Goal: Task Accomplishment & Management: Use online tool/utility

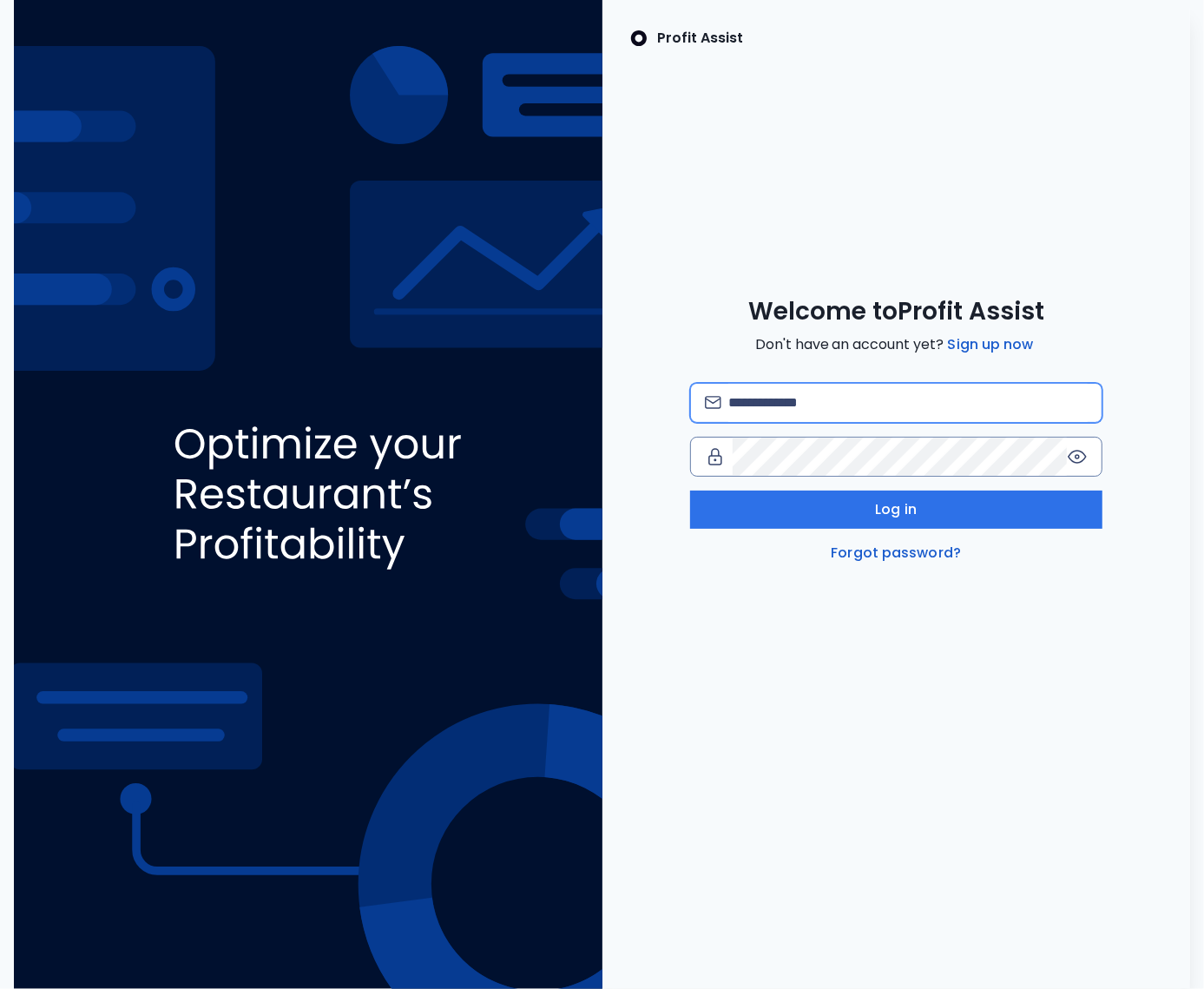
click at [775, 399] on input "email" at bounding box center [908, 403] width 359 height 39
type input "**********"
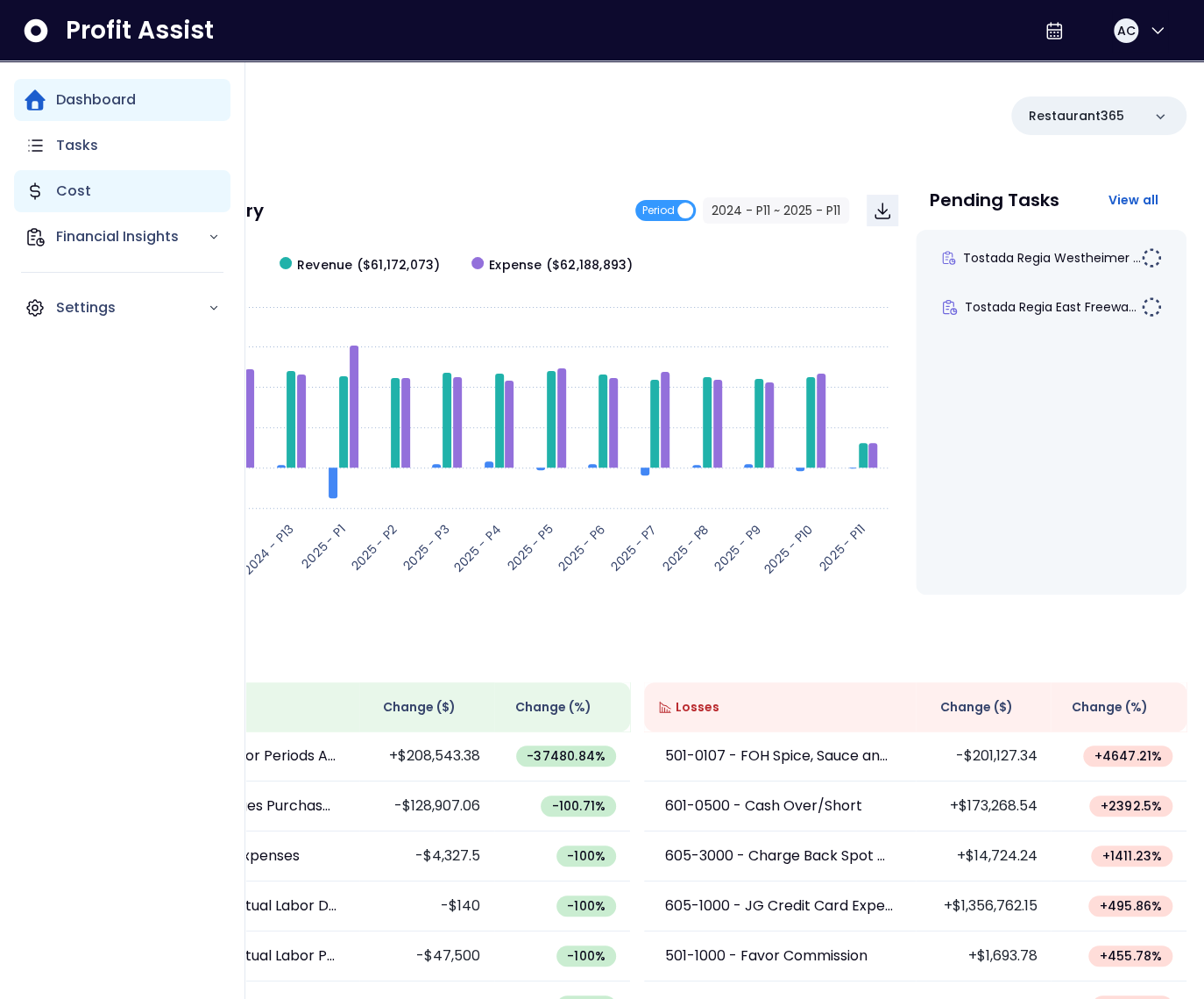
click at [63, 189] on p "Cost" at bounding box center [73, 191] width 35 height 21
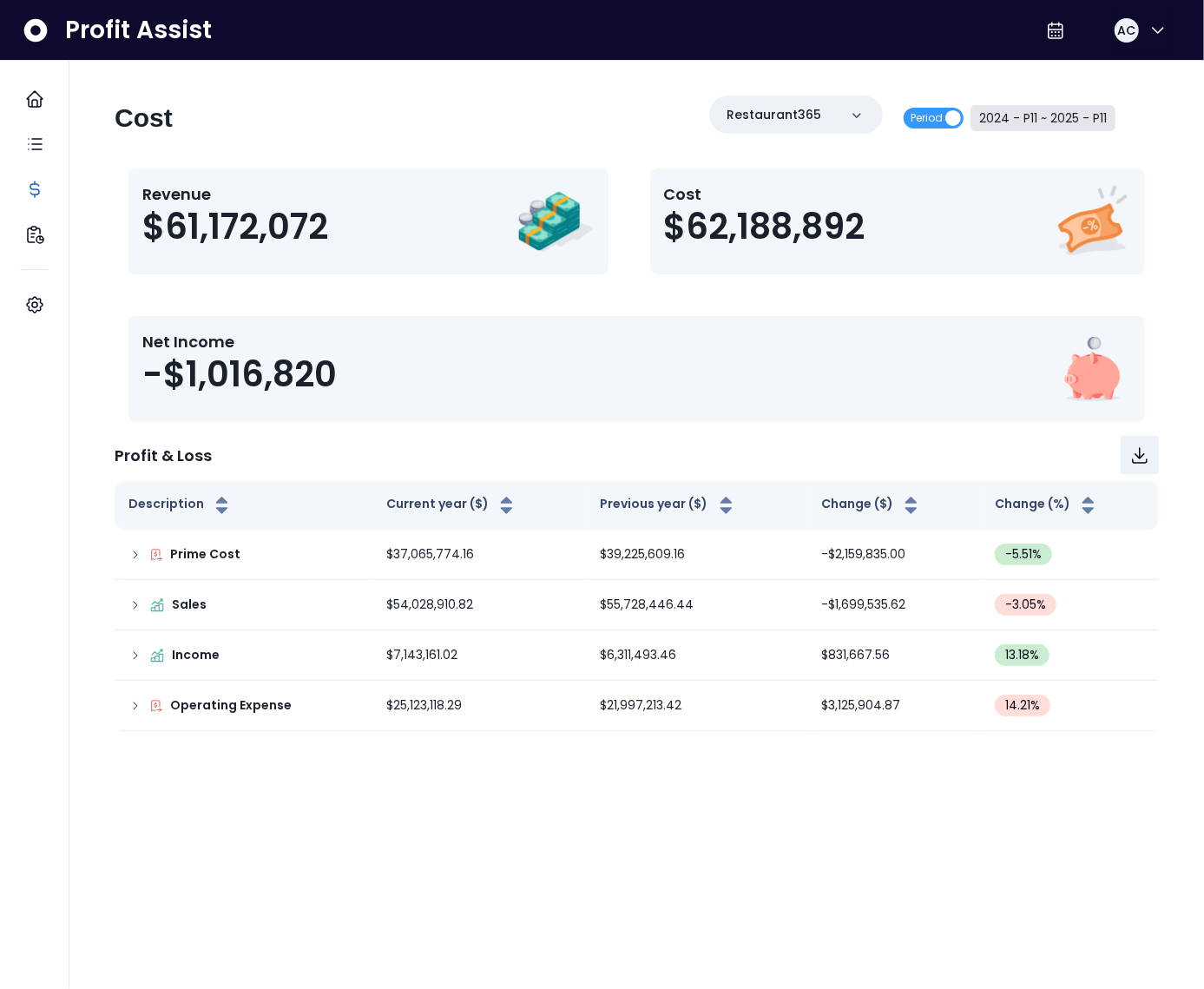
click at [1023, 117] on button "2024 - P11 ~ 2025 - P11" at bounding box center [1043, 118] width 145 height 26
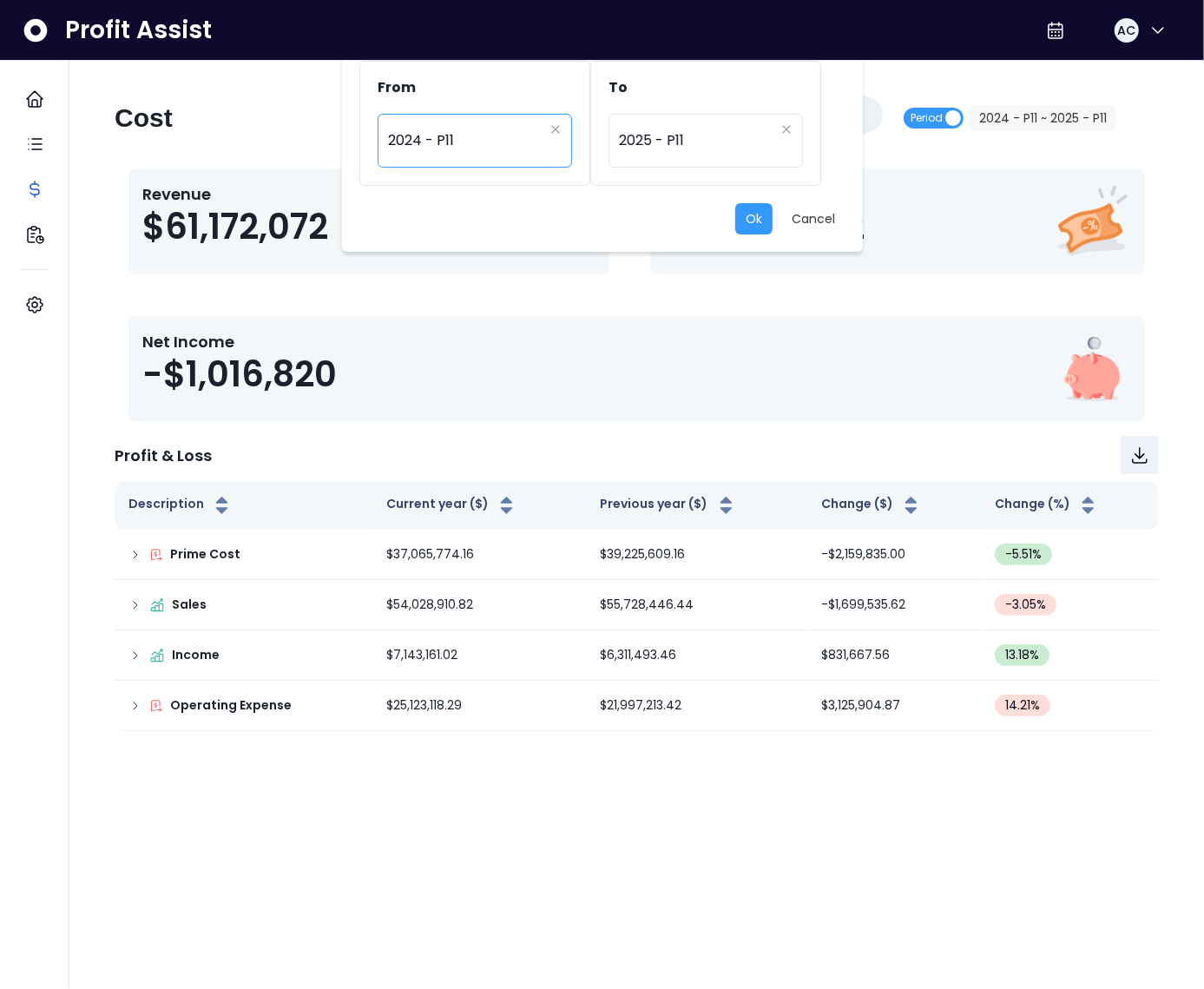
click at [524, 149] on span "2024 - P11" at bounding box center [465, 141] width 155 height 40
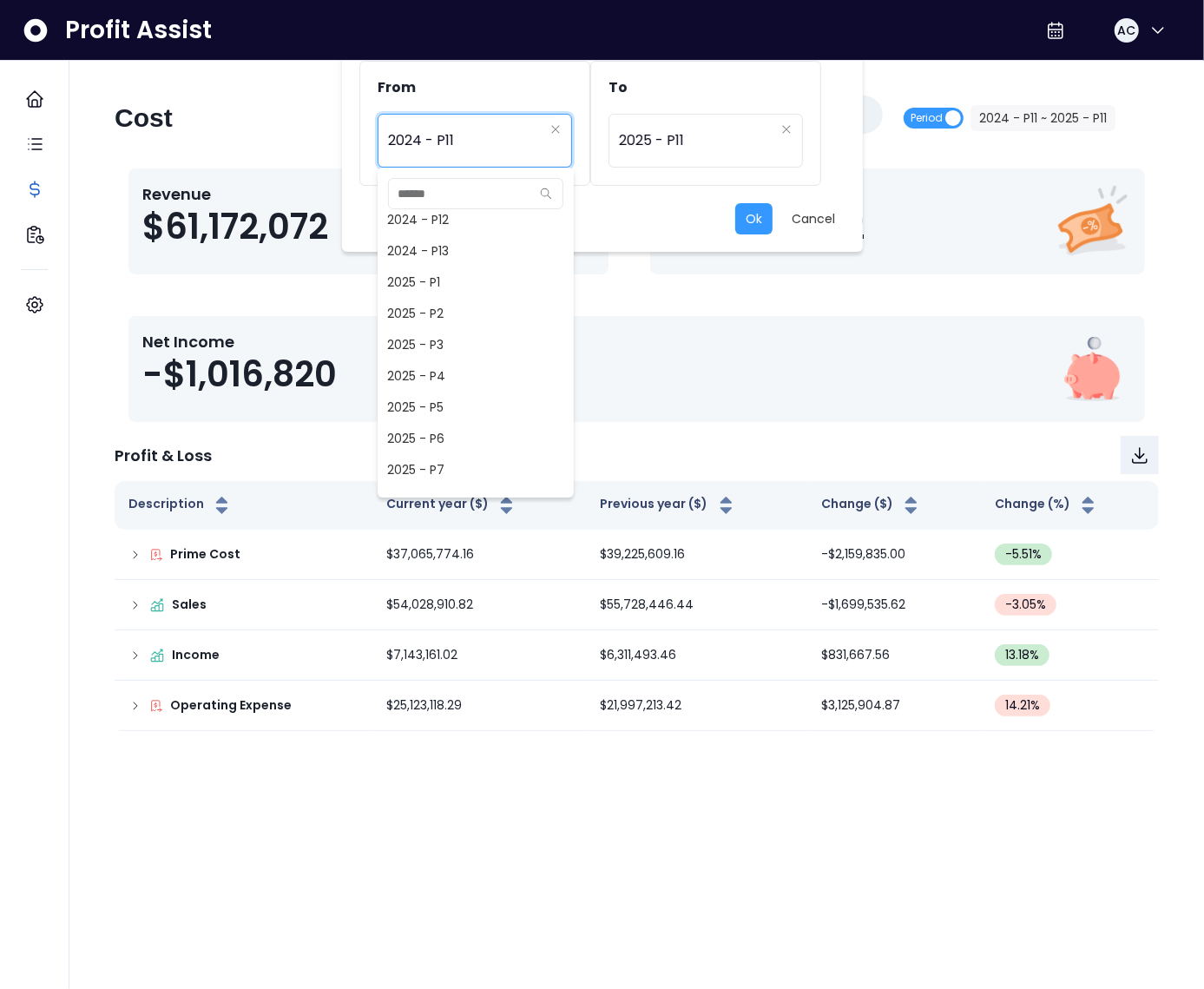
scroll to position [1096, 0]
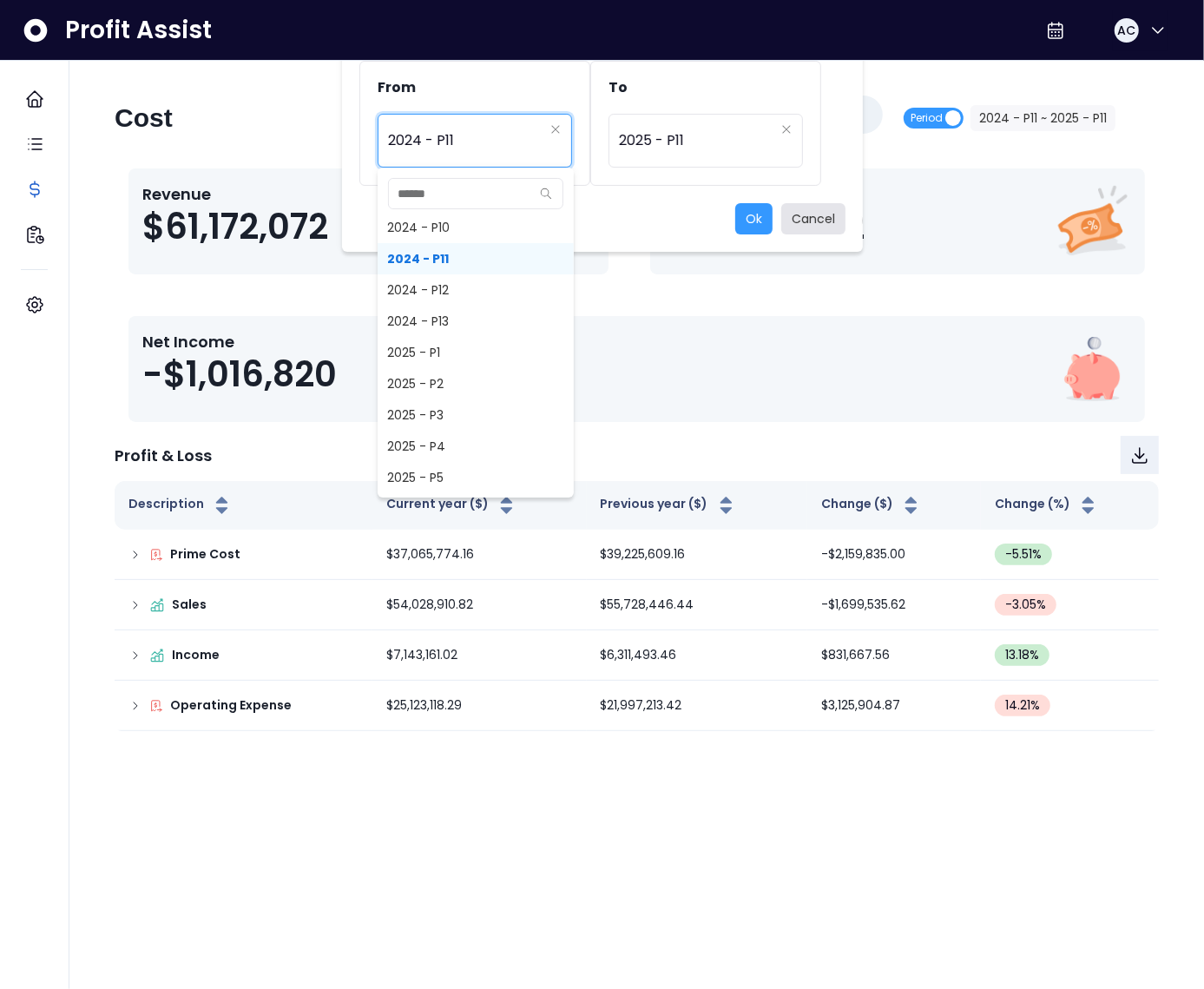
click at [818, 216] on button "Cancel" at bounding box center [813, 219] width 64 height 32
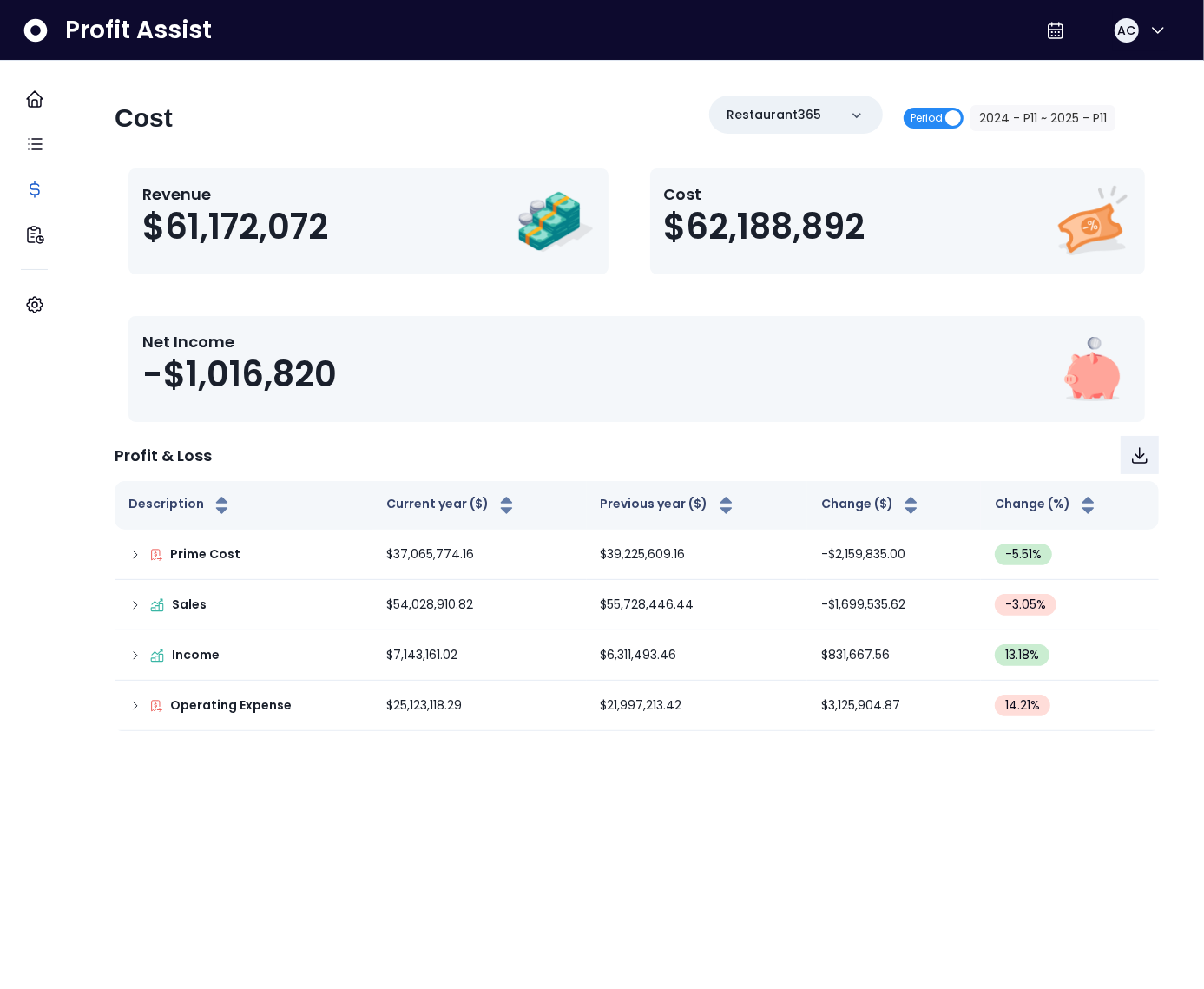
click at [946, 121] on span "Period" at bounding box center [933, 118] width 60 height 21
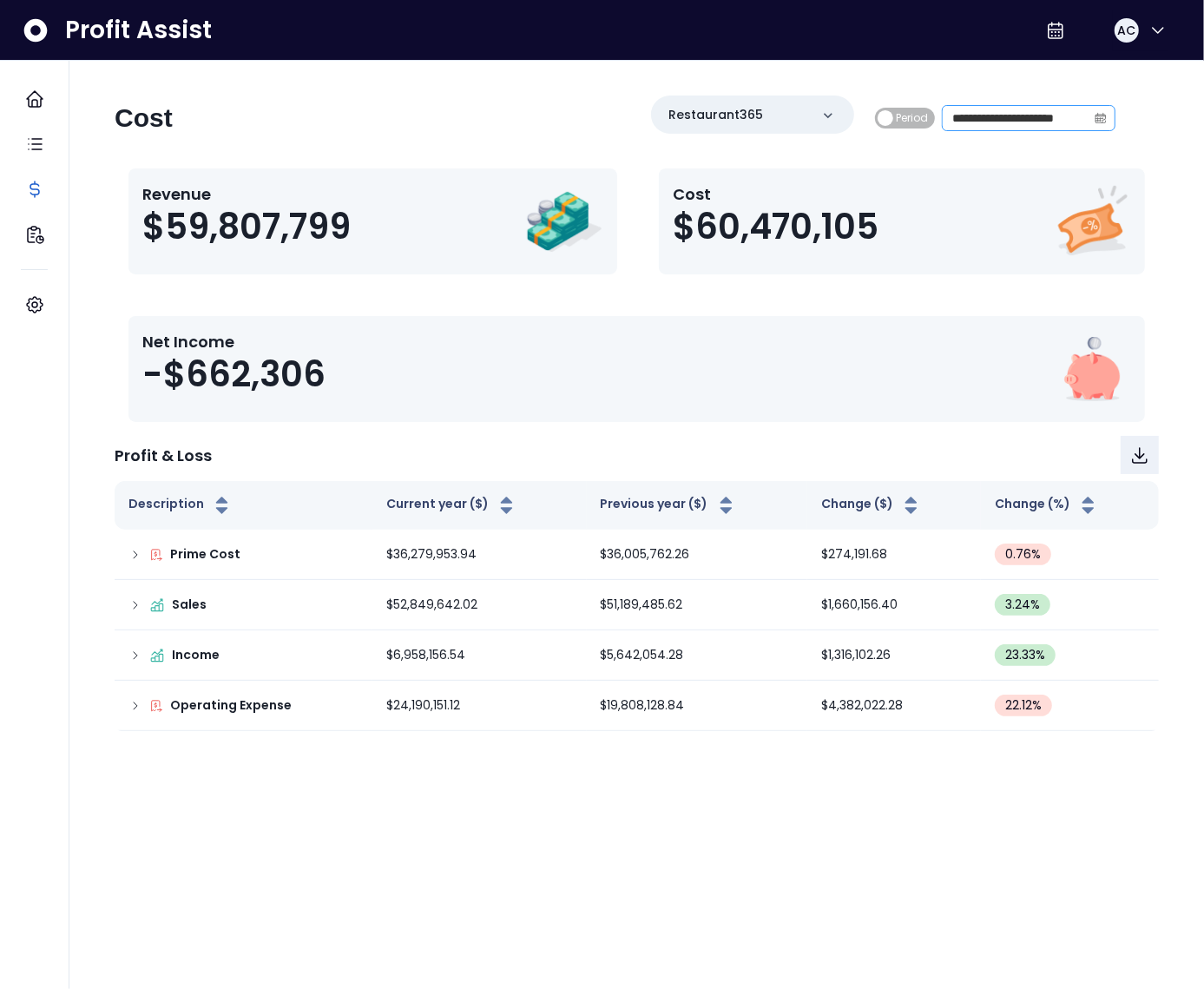
click at [1089, 119] on span at bounding box center [1101, 118] width 28 height 25
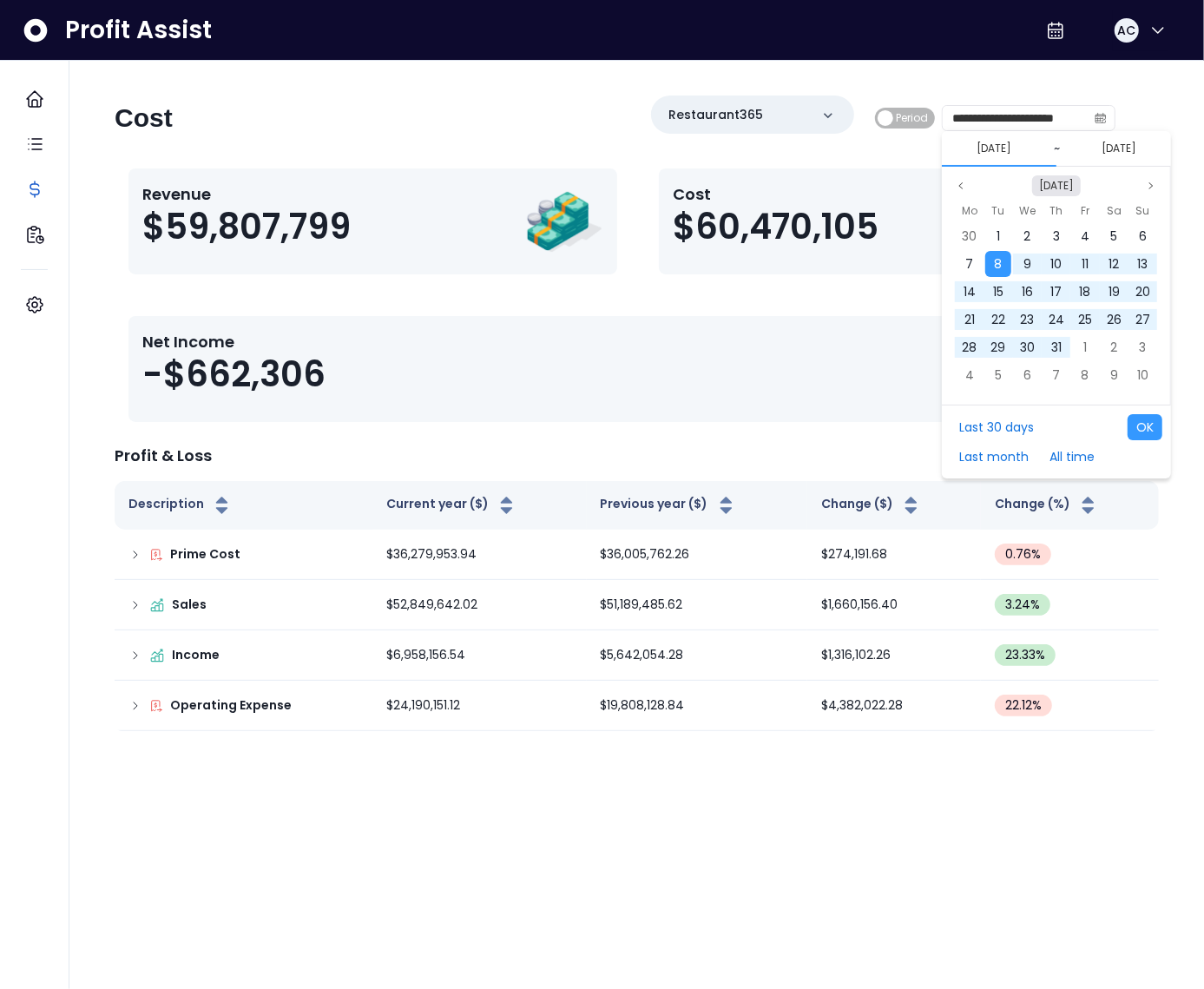
click at [1055, 187] on button "Oct 2024" at bounding box center [1056, 186] width 48 height 21
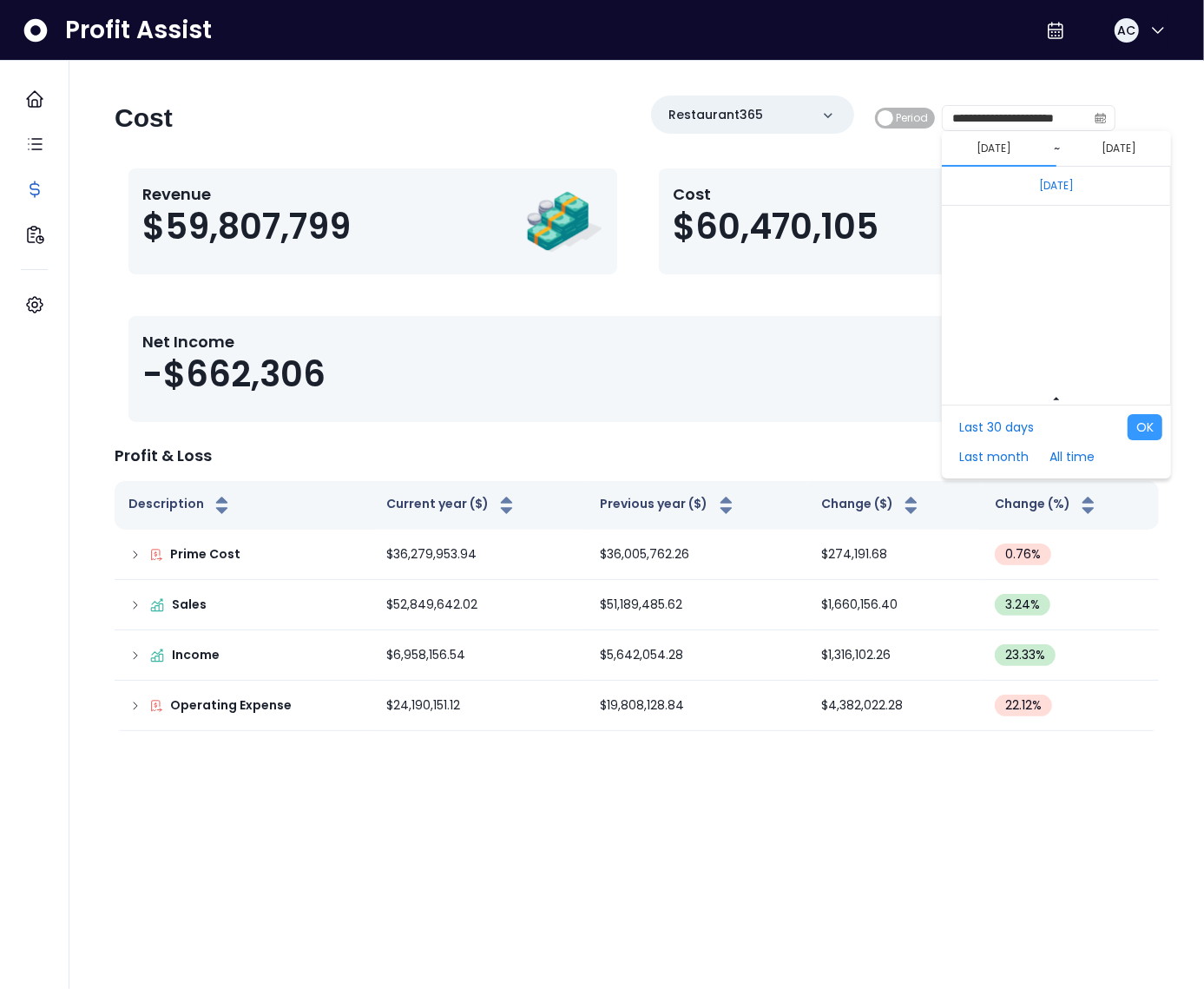
scroll to position [11623, 0]
click at [1045, 371] on span "Oct" at bounding box center [1051, 374] width 32 height 26
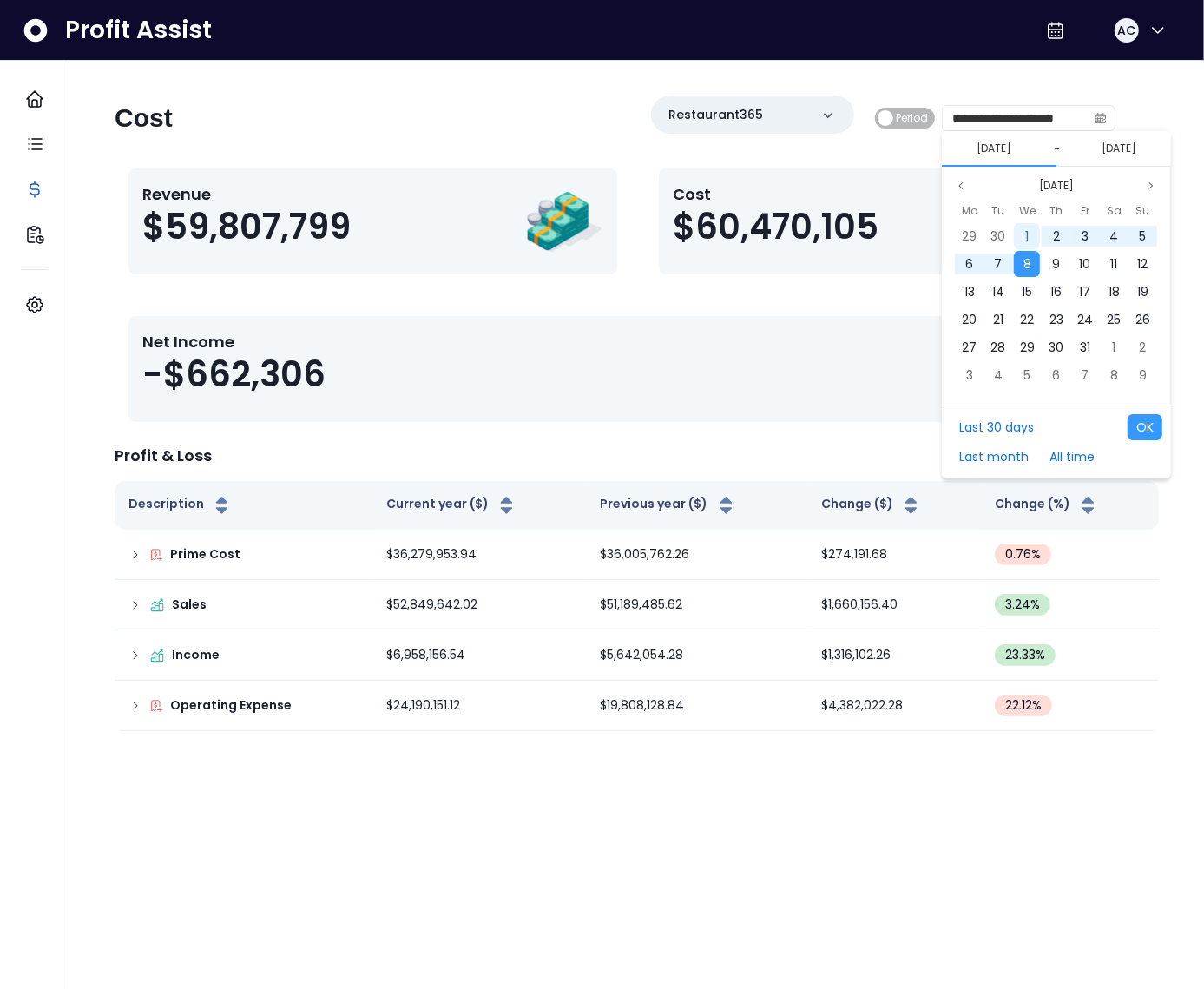
click at [1037, 234] on div "1" at bounding box center [1027, 237] width 26 height 26
click at [1030, 258] on span "8" at bounding box center [1027, 264] width 8 height 18
click at [1136, 425] on button "OK" at bounding box center [1145, 427] width 35 height 26
type input "**********"
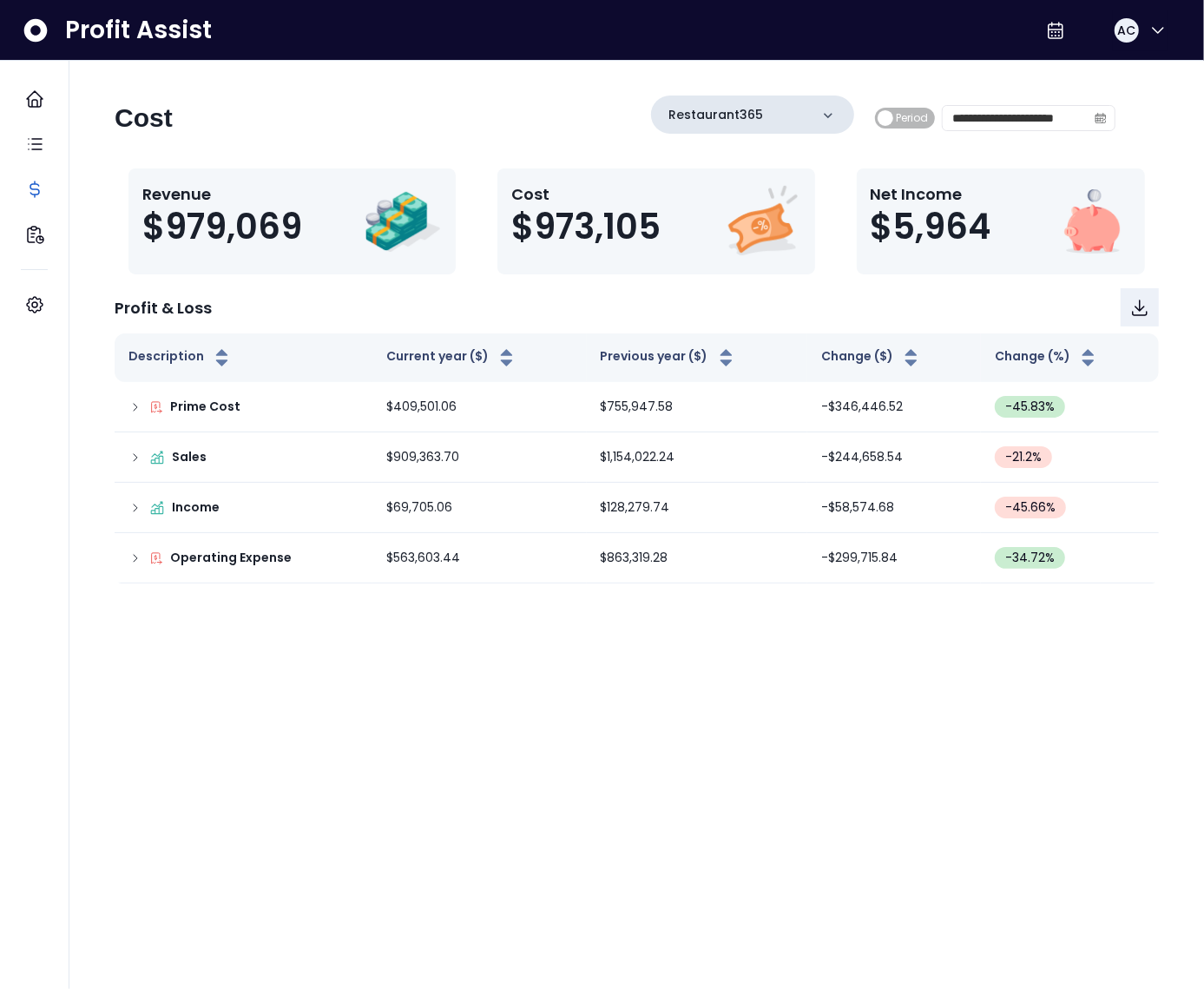
click at [767, 112] on div "Restaurant365" at bounding box center [753, 115] width 203 height 39
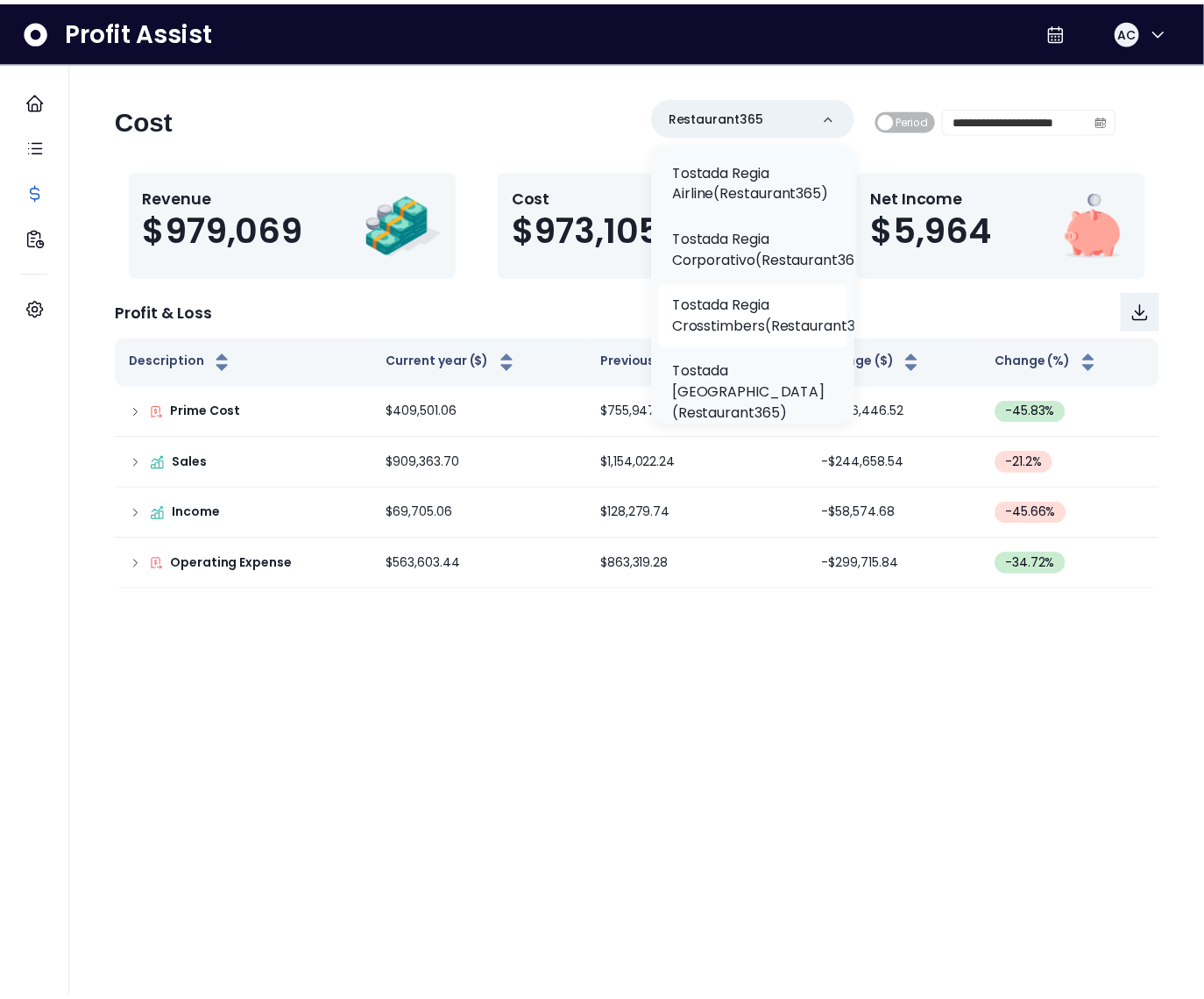
scroll to position [447, 0]
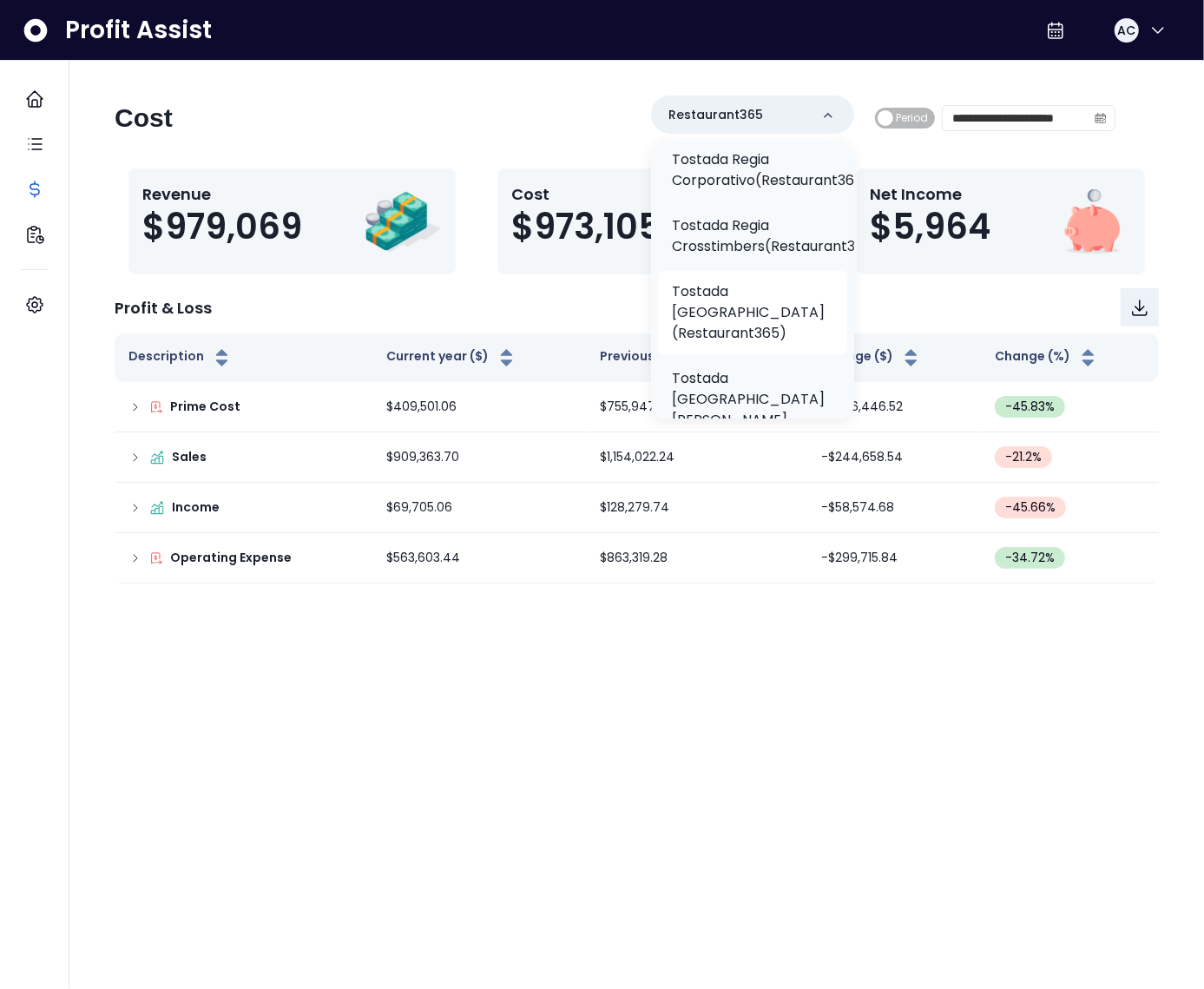
click at [735, 306] on p "Tostada Regia East Freeway(Restaurant365)" at bounding box center [753, 312] width 161 height 62
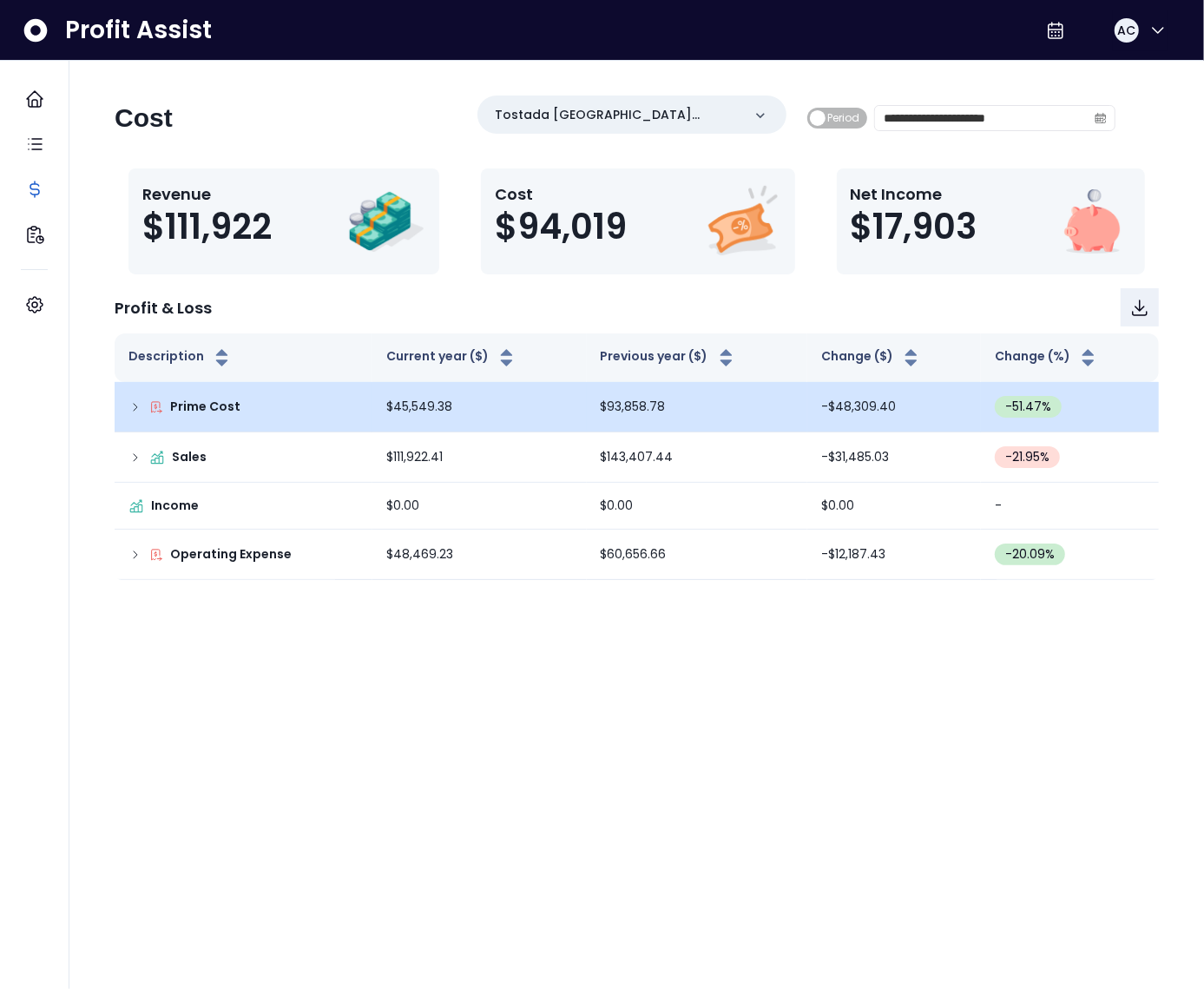
click at [129, 413] on icon at bounding box center [136, 407] width 14 height 14
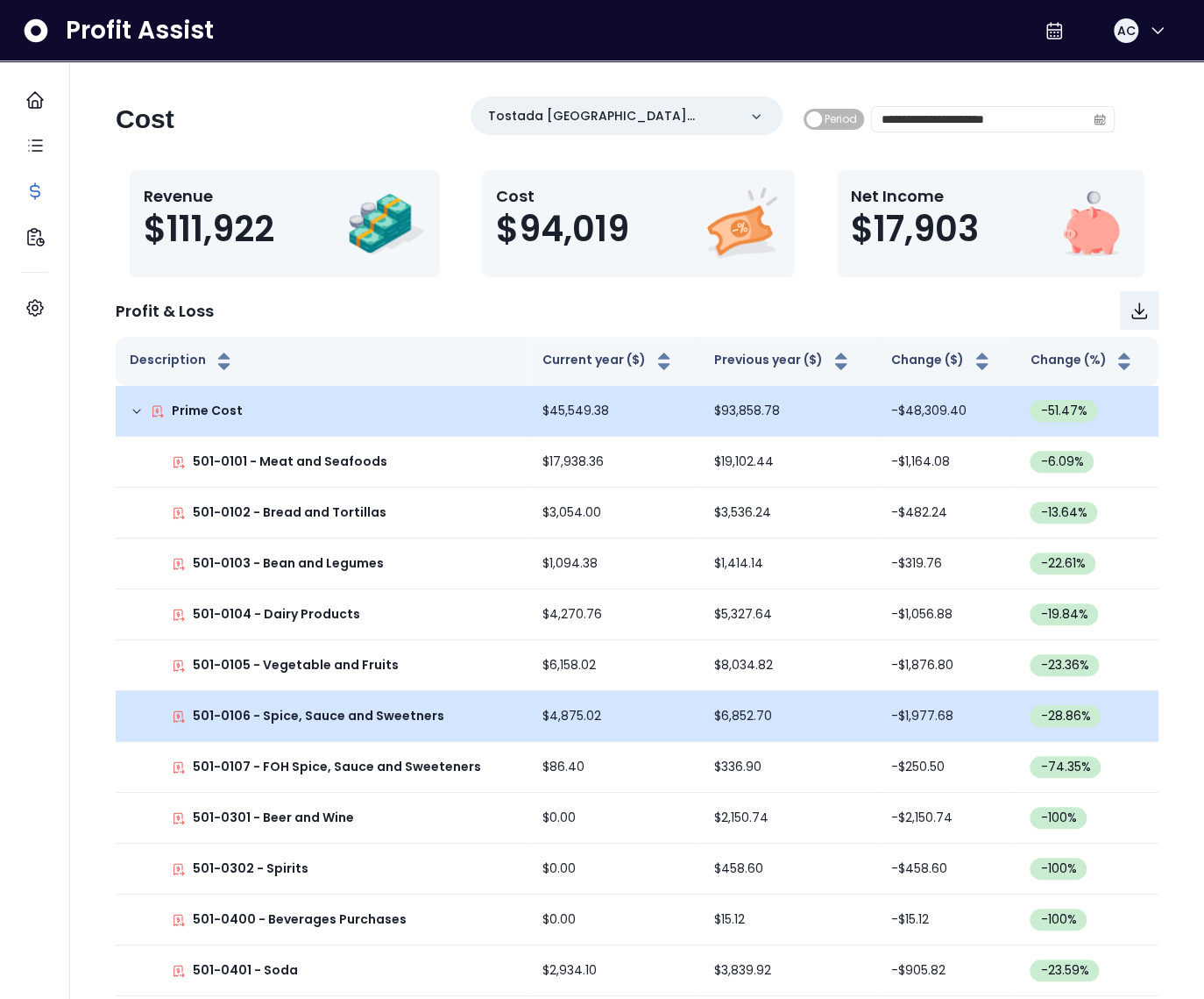
scroll to position [3, 0]
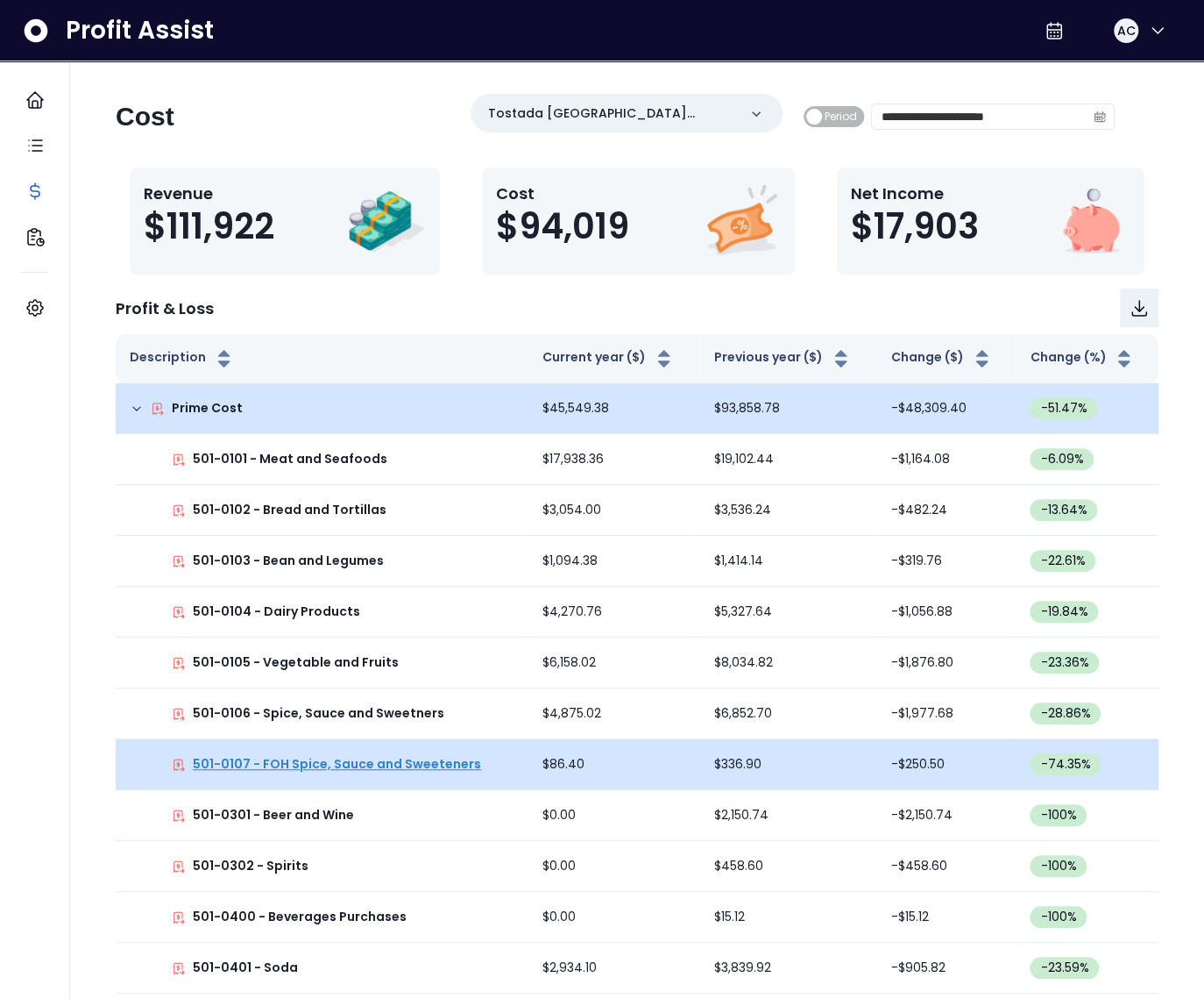
click at [327, 765] on p "501-0107 - FOH Spice, Sauce and Sweeteners" at bounding box center [337, 764] width 288 height 19
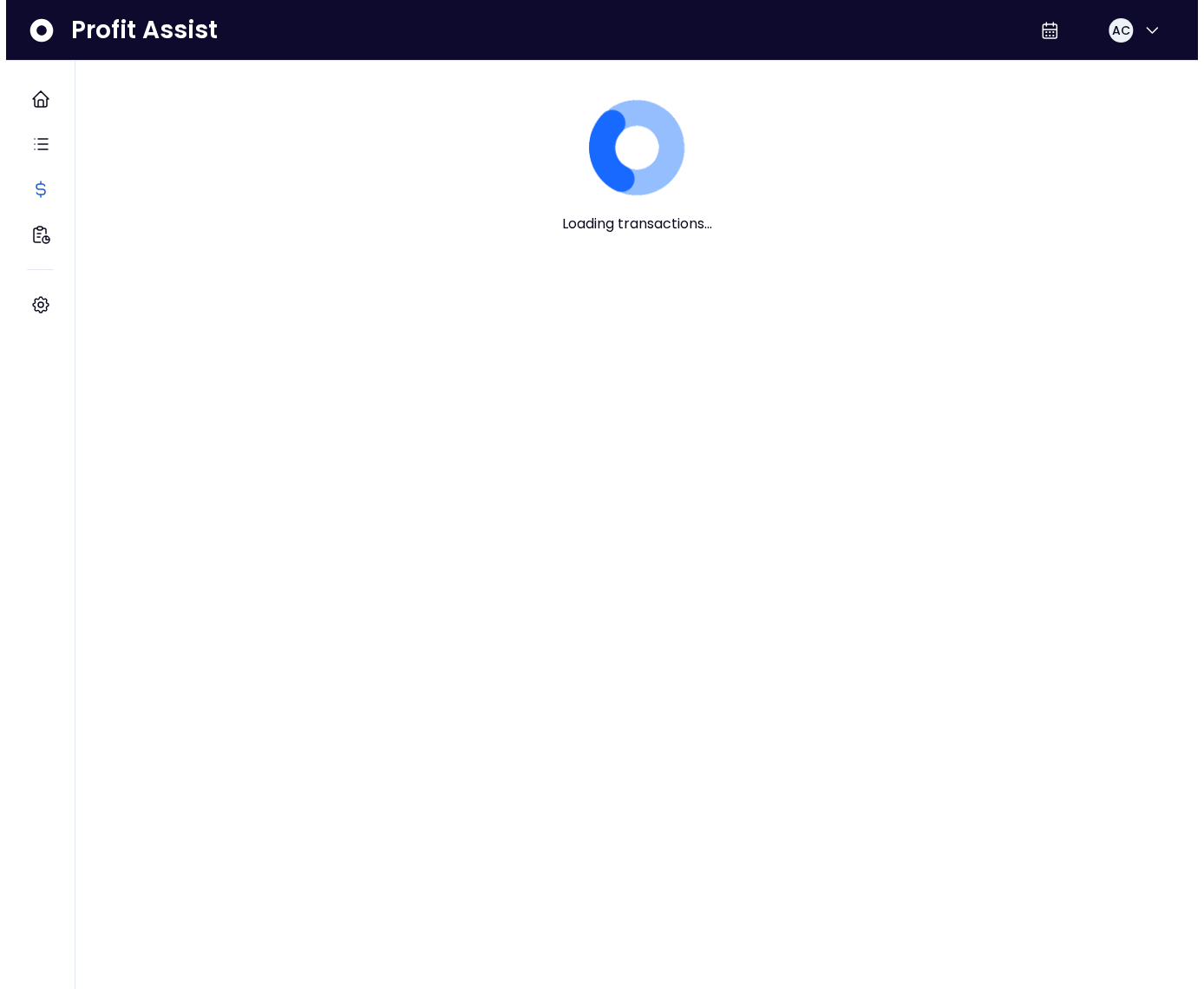
scroll to position [0, 0]
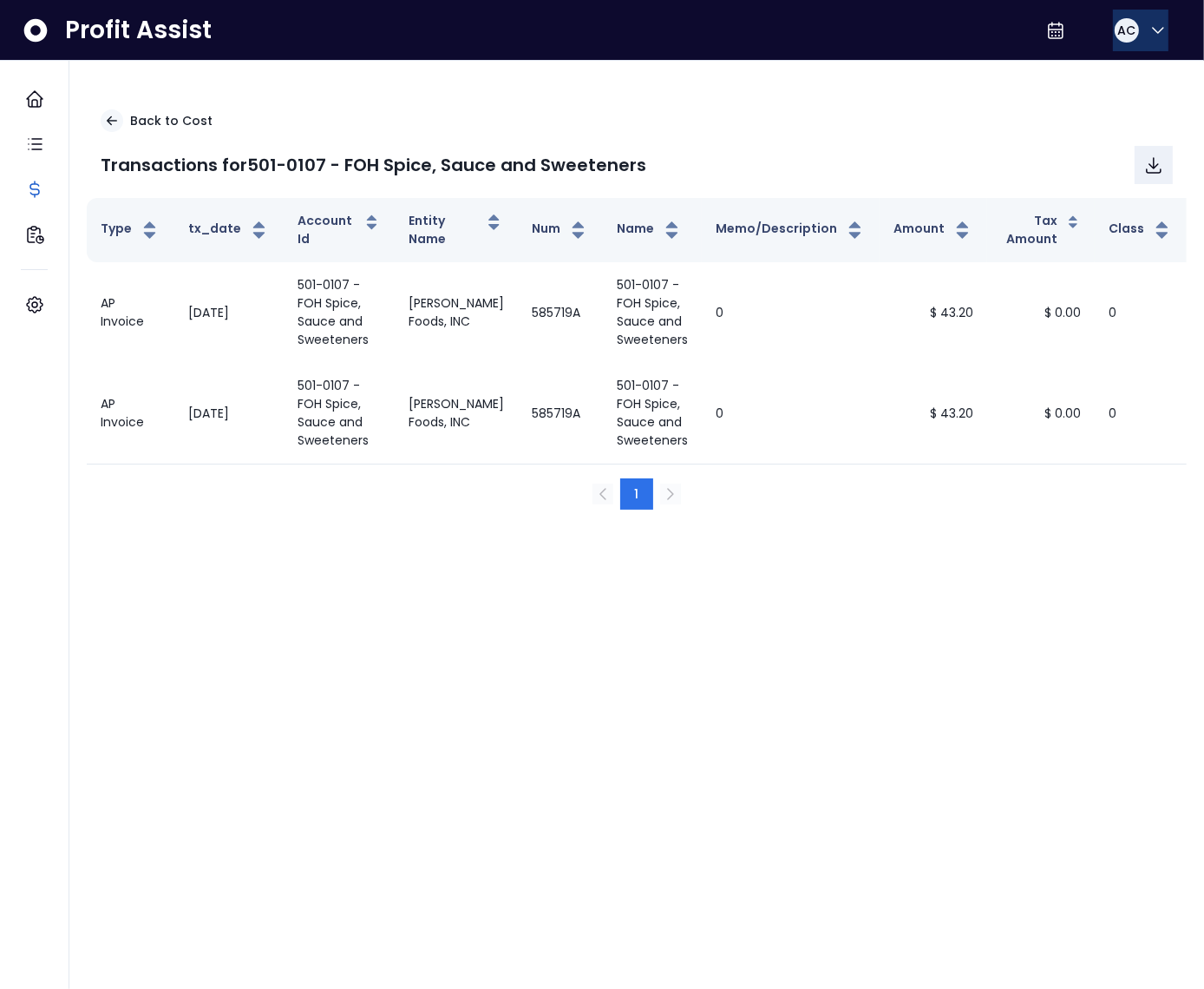
click at [1117, 33] on span "AC" at bounding box center [1126, 31] width 18 height 18
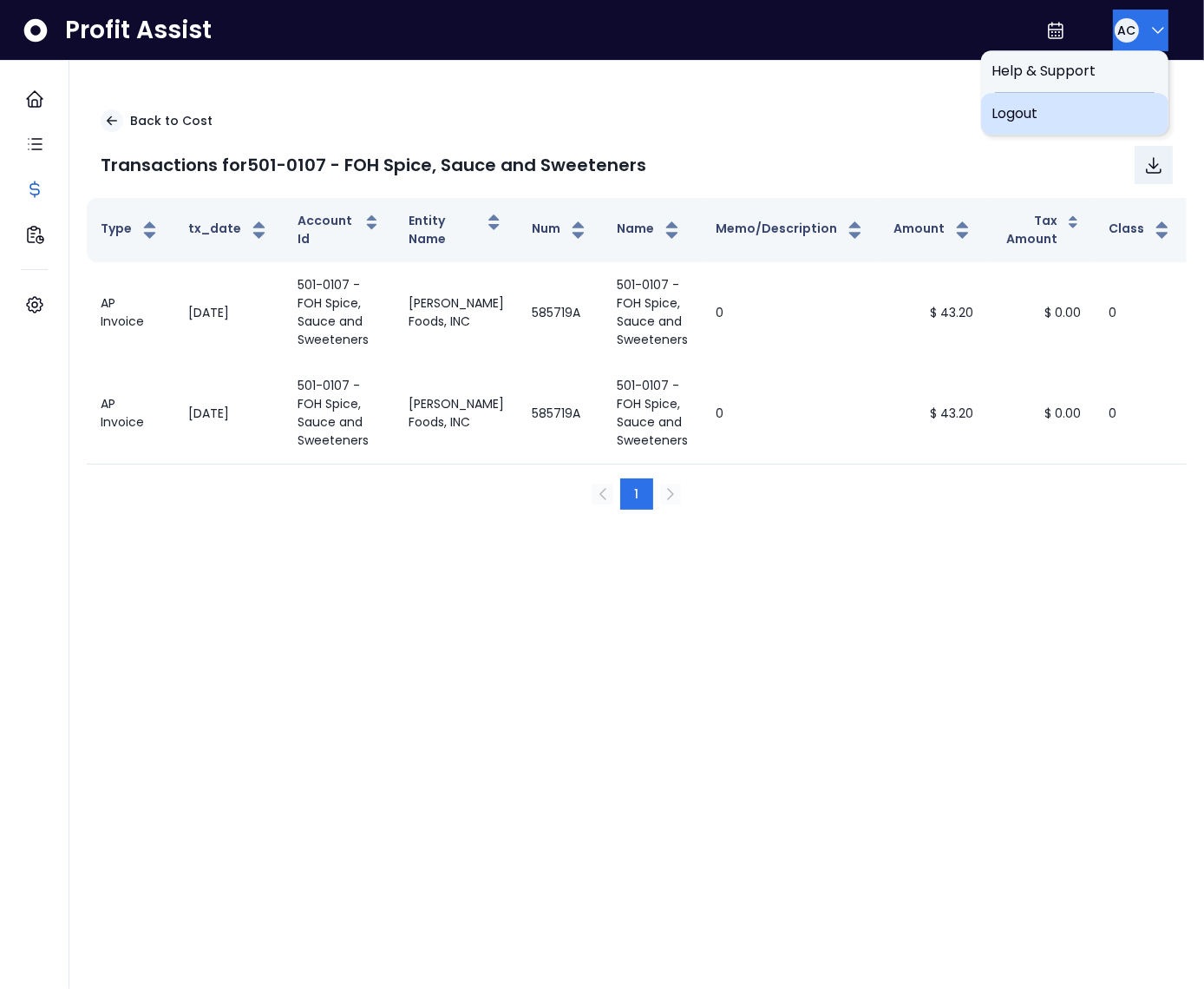
click at [1081, 114] on span "Logout" at bounding box center [1074, 114] width 166 height 21
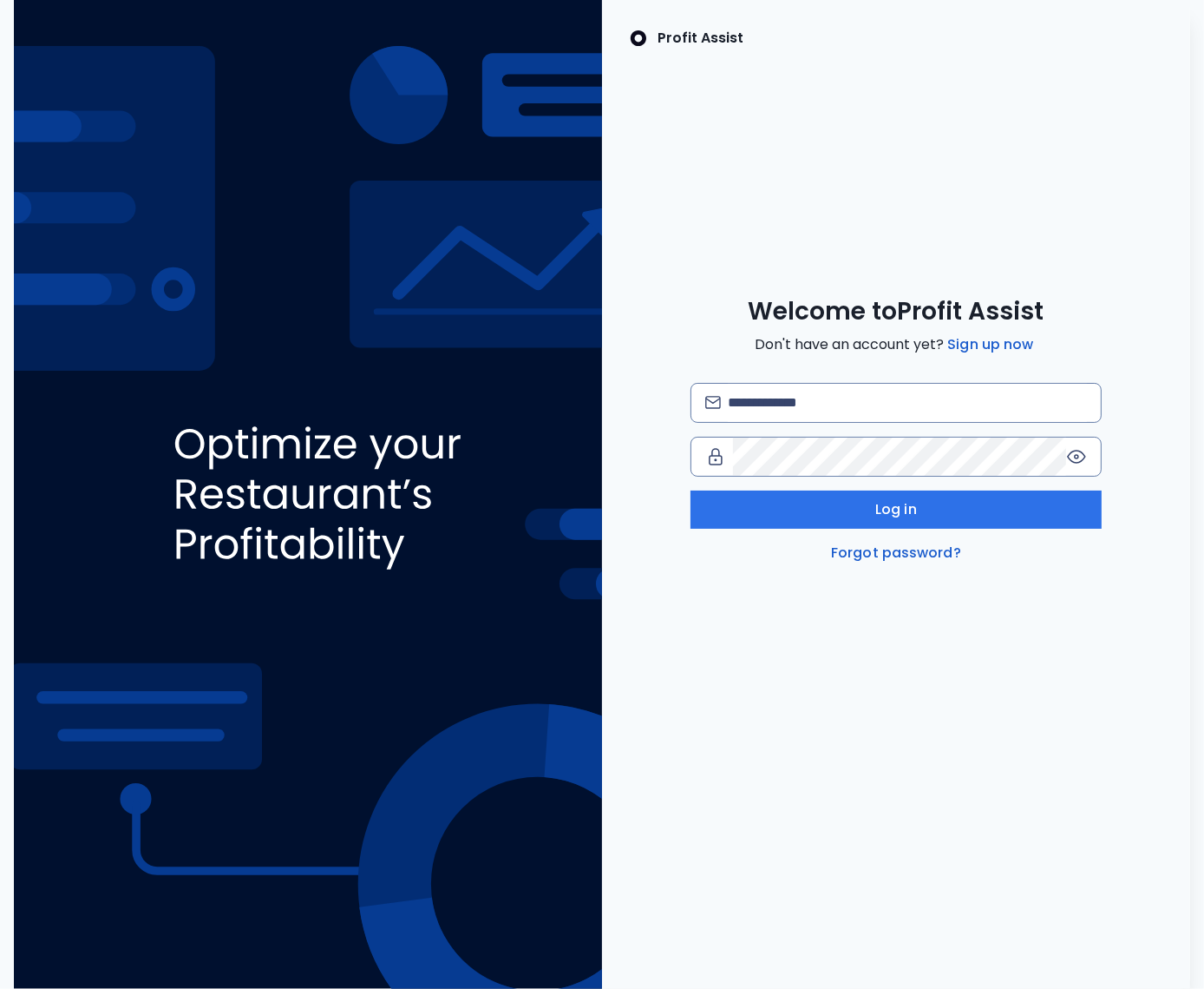
click at [740, 426] on div "Log in Forgot password?" at bounding box center [897, 473] width 412 height 180
click at [764, 411] on input "email" at bounding box center [907, 403] width 359 height 39
type input "**********"
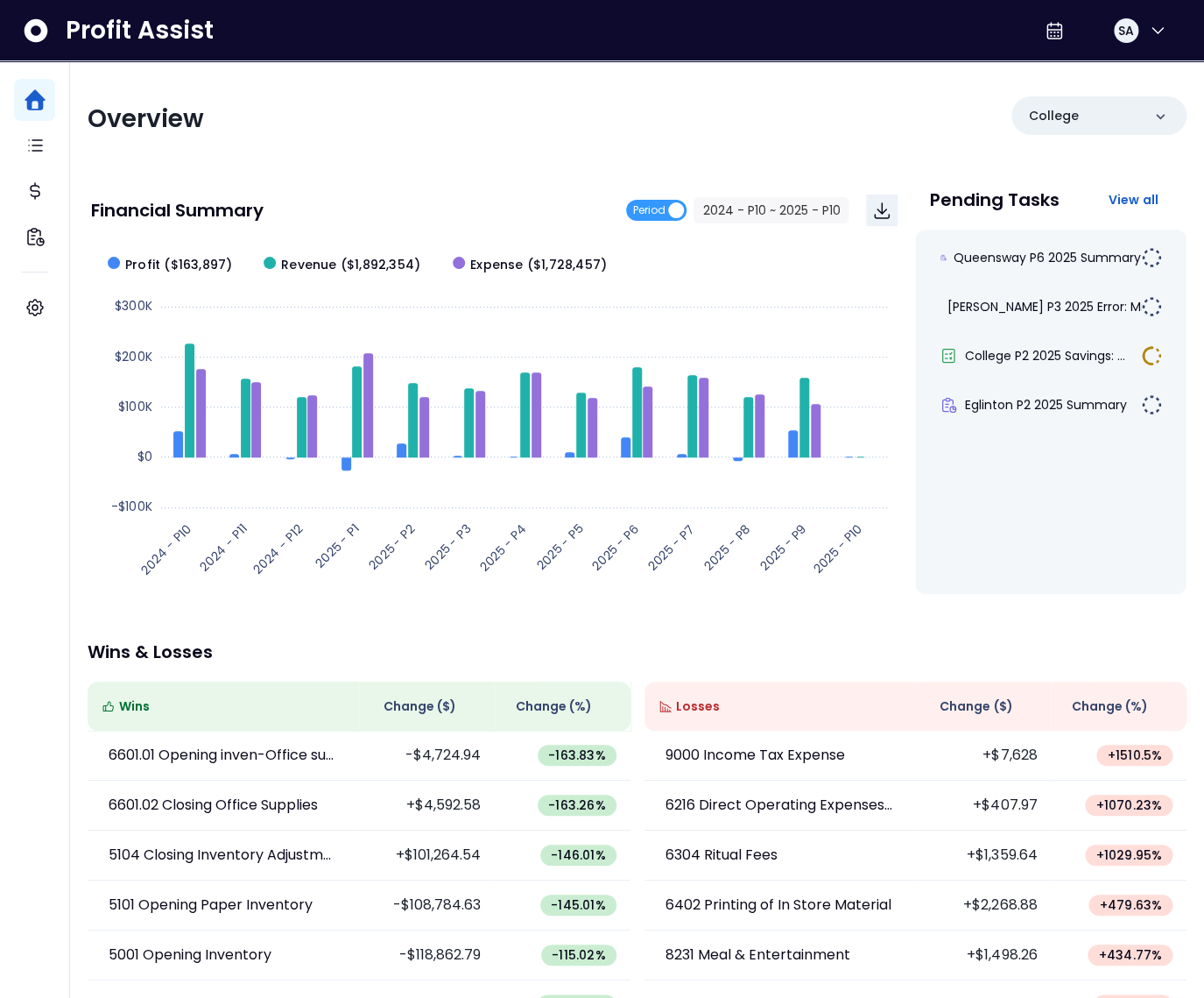
click at [515, 99] on div "Overview College" at bounding box center [636, 119] width 1099 height 46
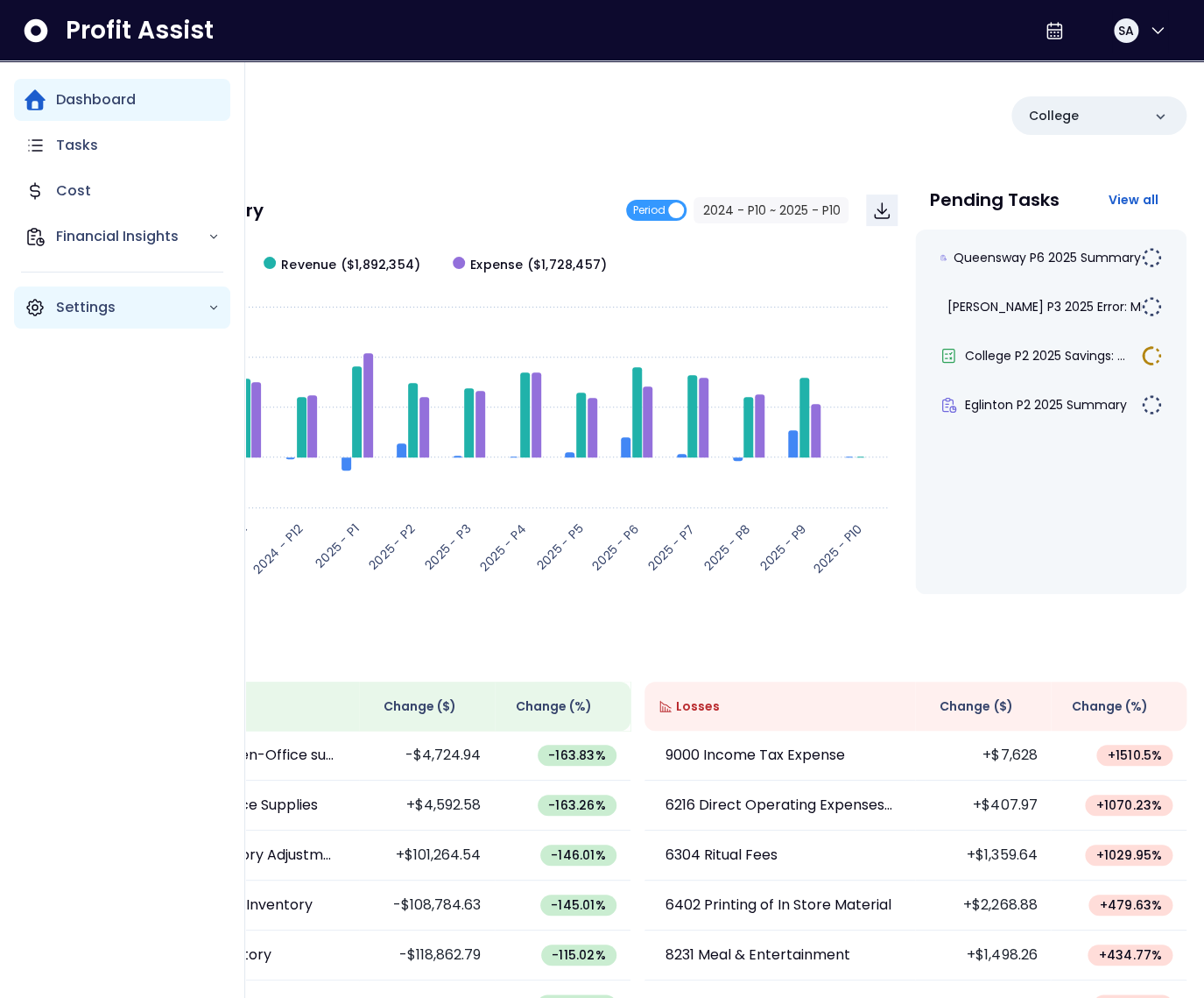
click at [39, 308] on icon "Main navigation" at bounding box center [35, 308] width 21 height 21
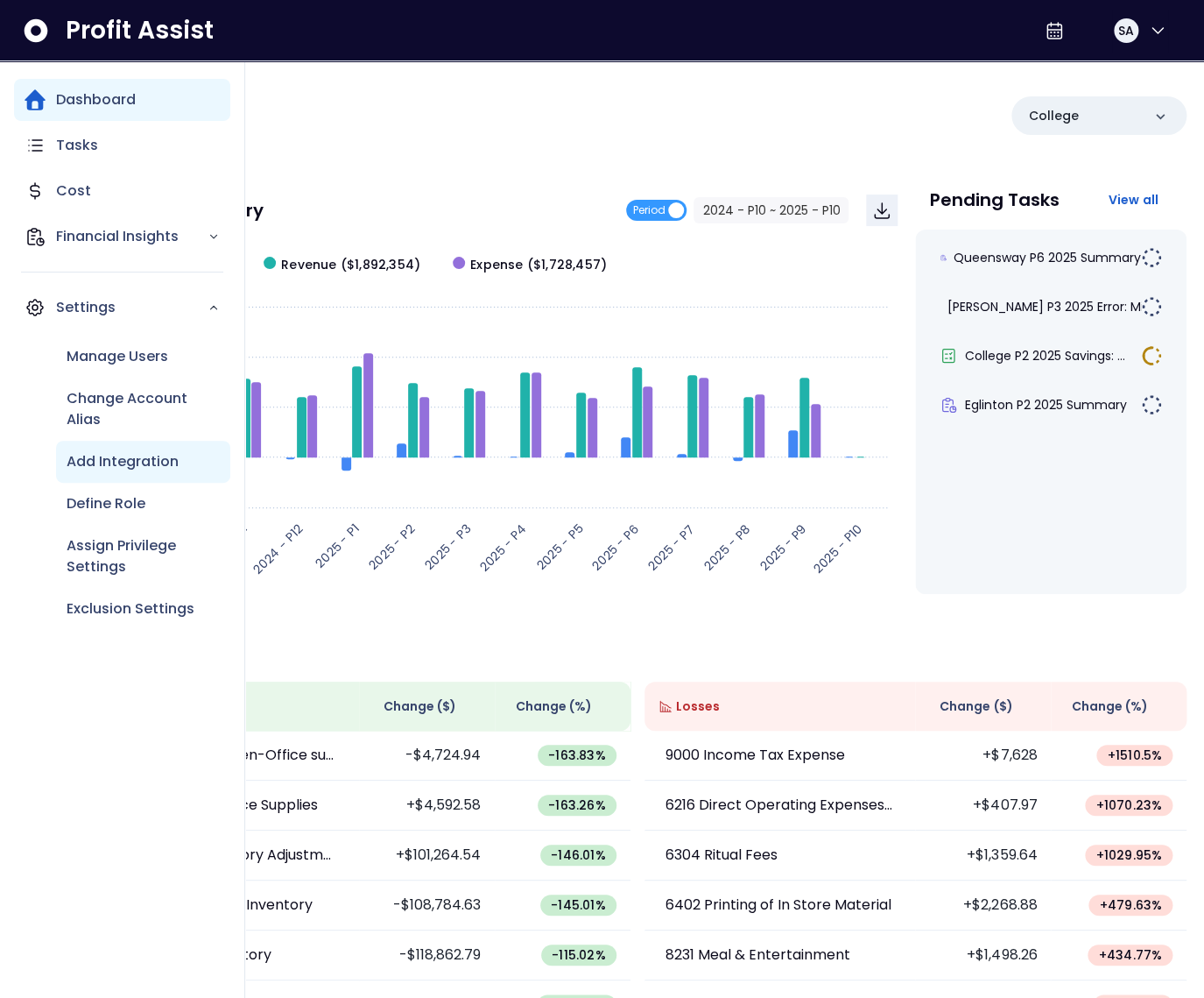
click at [129, 464] on p "Add Integration" at bounding box center [122, 461] width 112 height 21
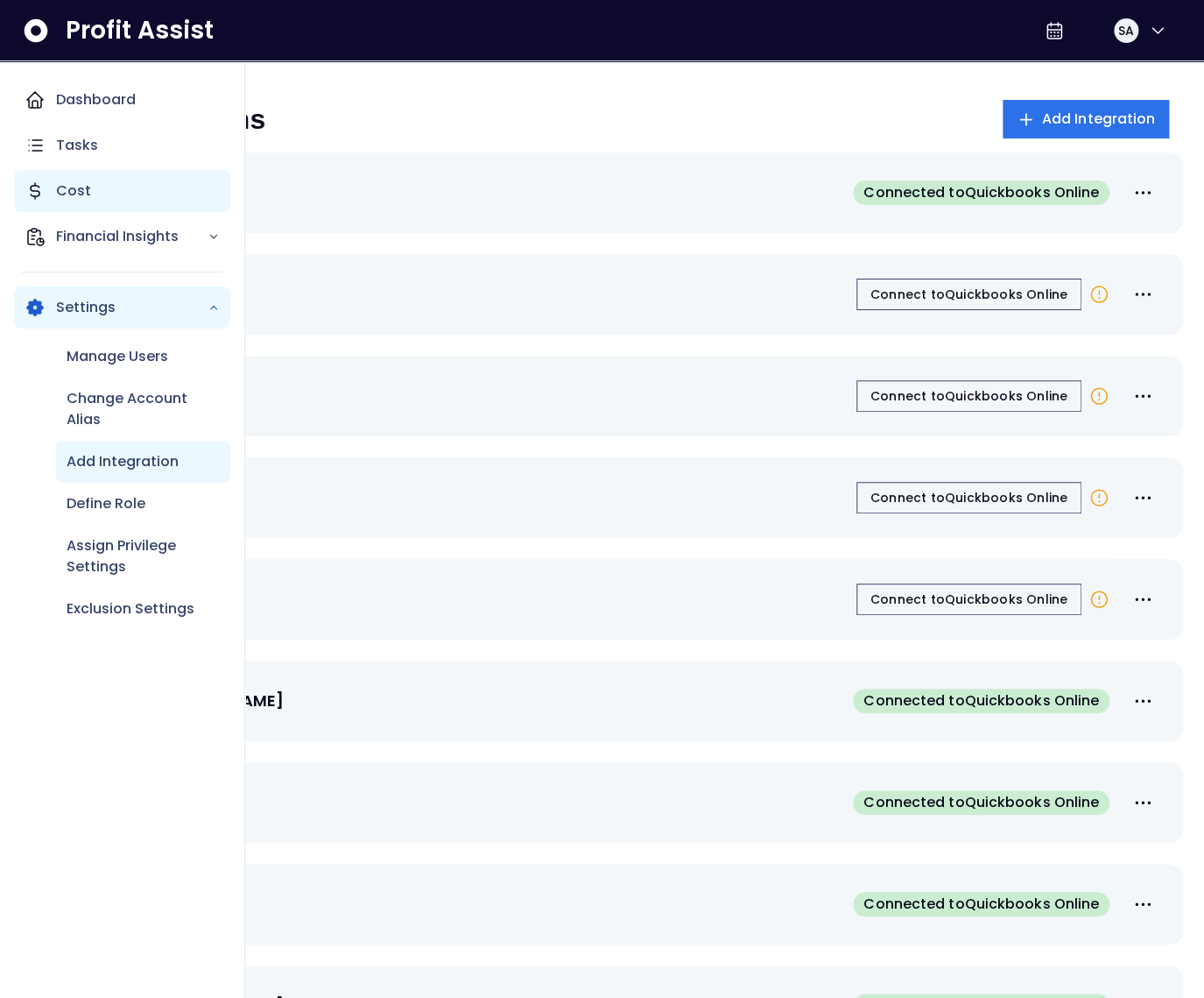
click at [50, 183] on div "Cost" at bounding box center [122, 191] width 217 height 42
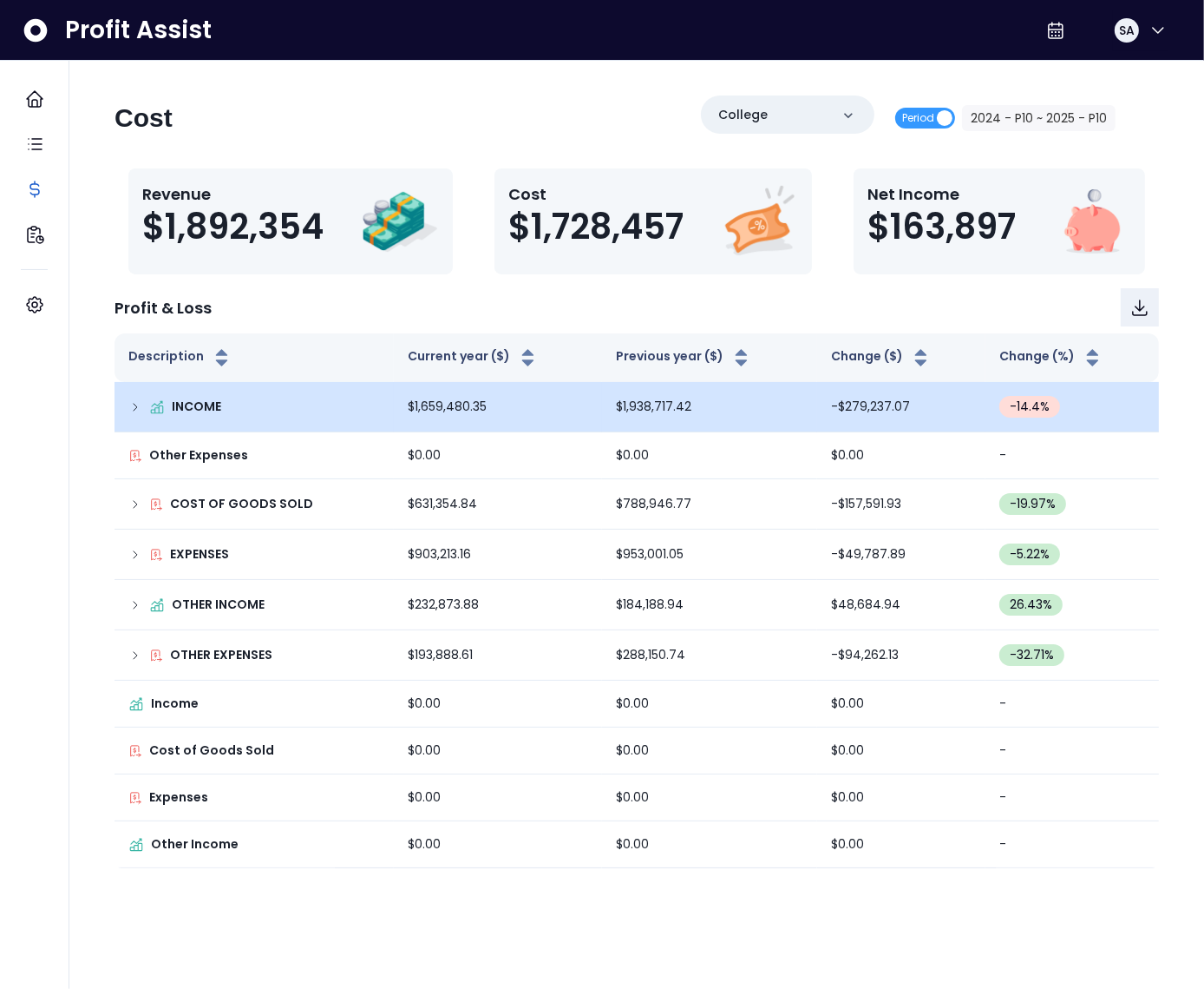
click at [130, 403] on icon at bounding box center [136, 407] width 14 height 14
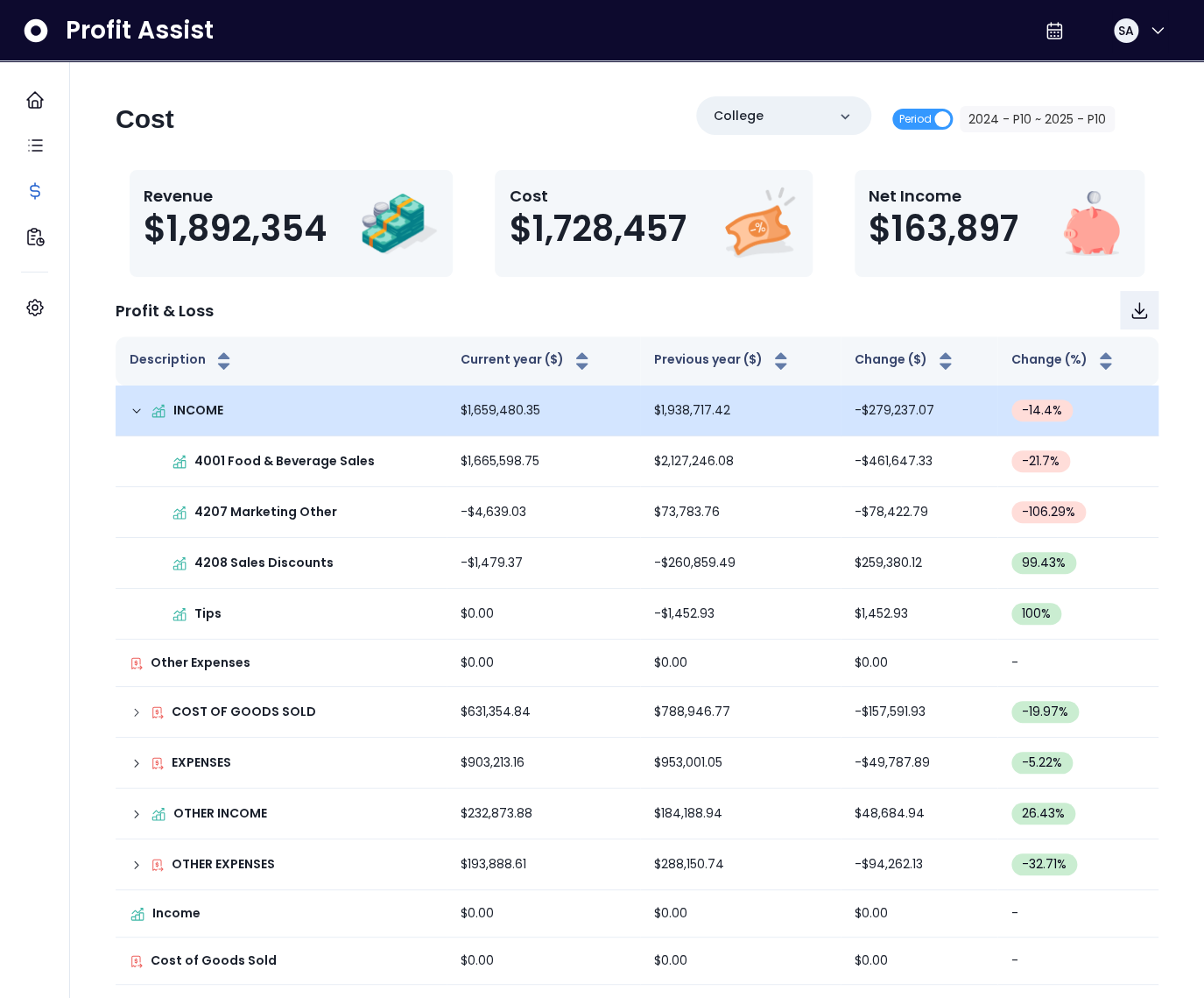
click at [137, 410] on icon at bounding box center [137, 411] width 14 height 14
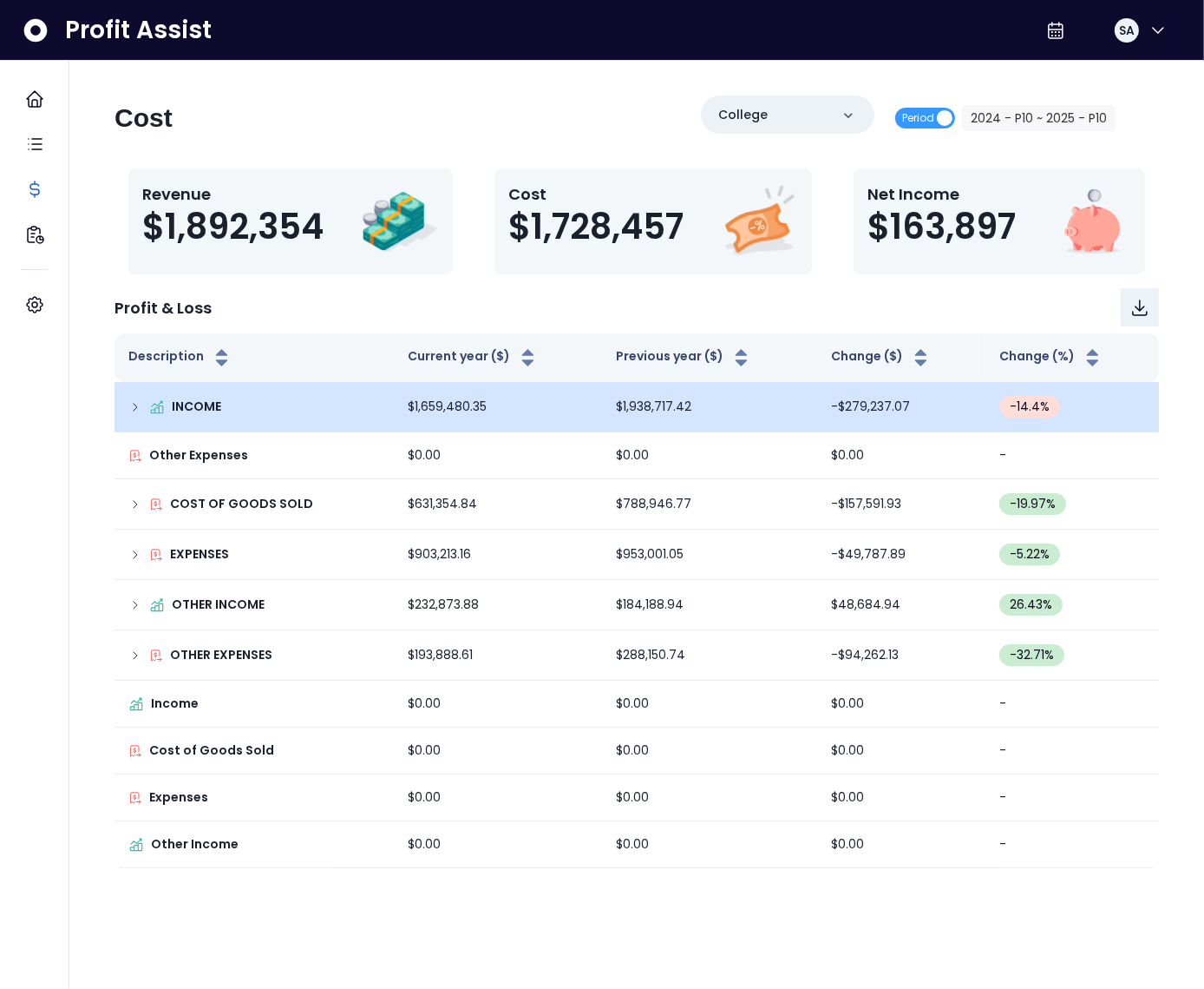
click at [139, 405] on icon at bounding box center [136, 407] width 14 height 14
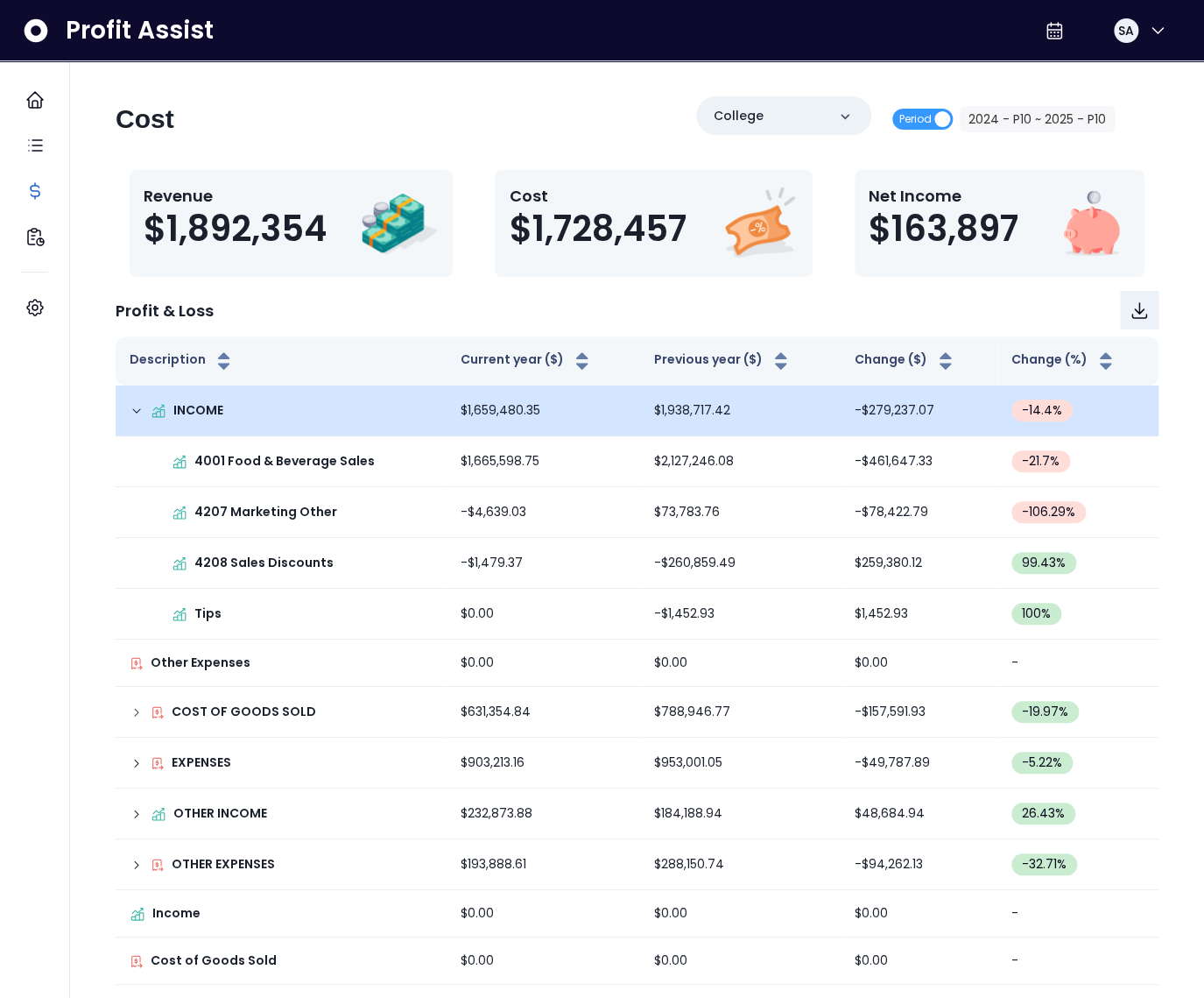
click at [141, 411] on icon at bounding box center [137, 411] width 14 height 14
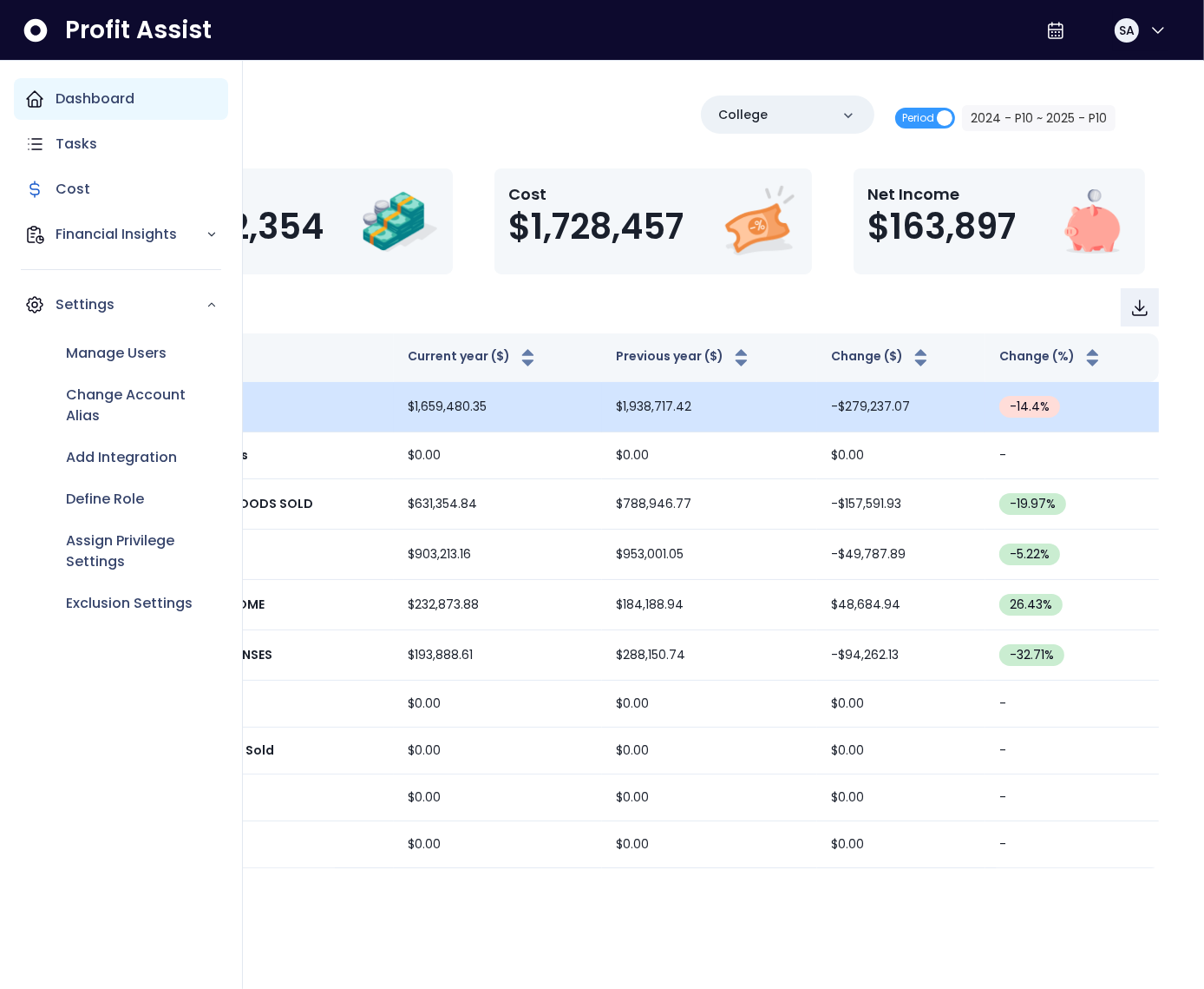
click at [65, 109] on div "Dashboard" at bounding box center [121, 99] width 215 height 42
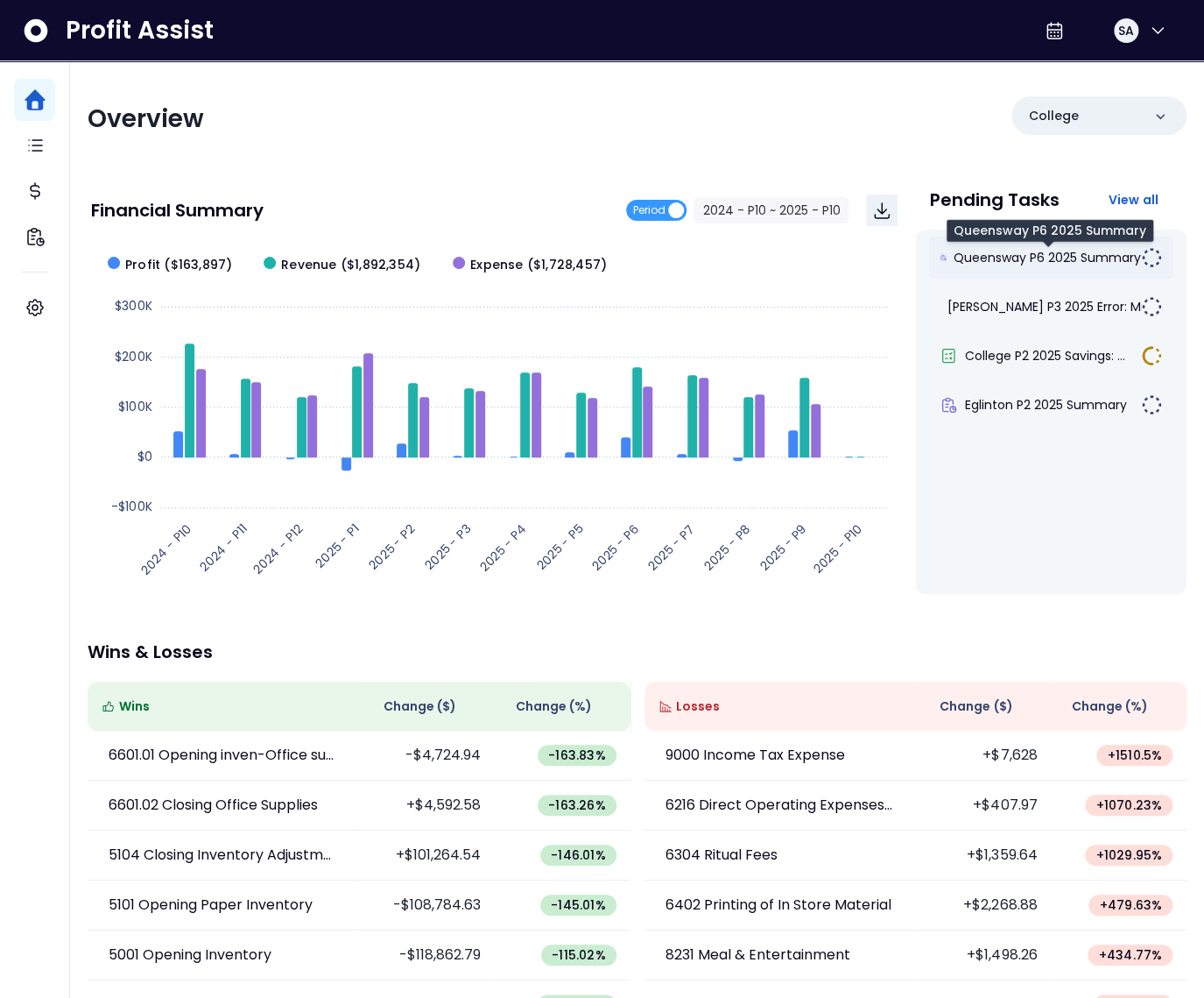
click at [1010, 263] on span "Queensway P6 2025 Summary" at bounding box center [1048, 257] width 187 height 18
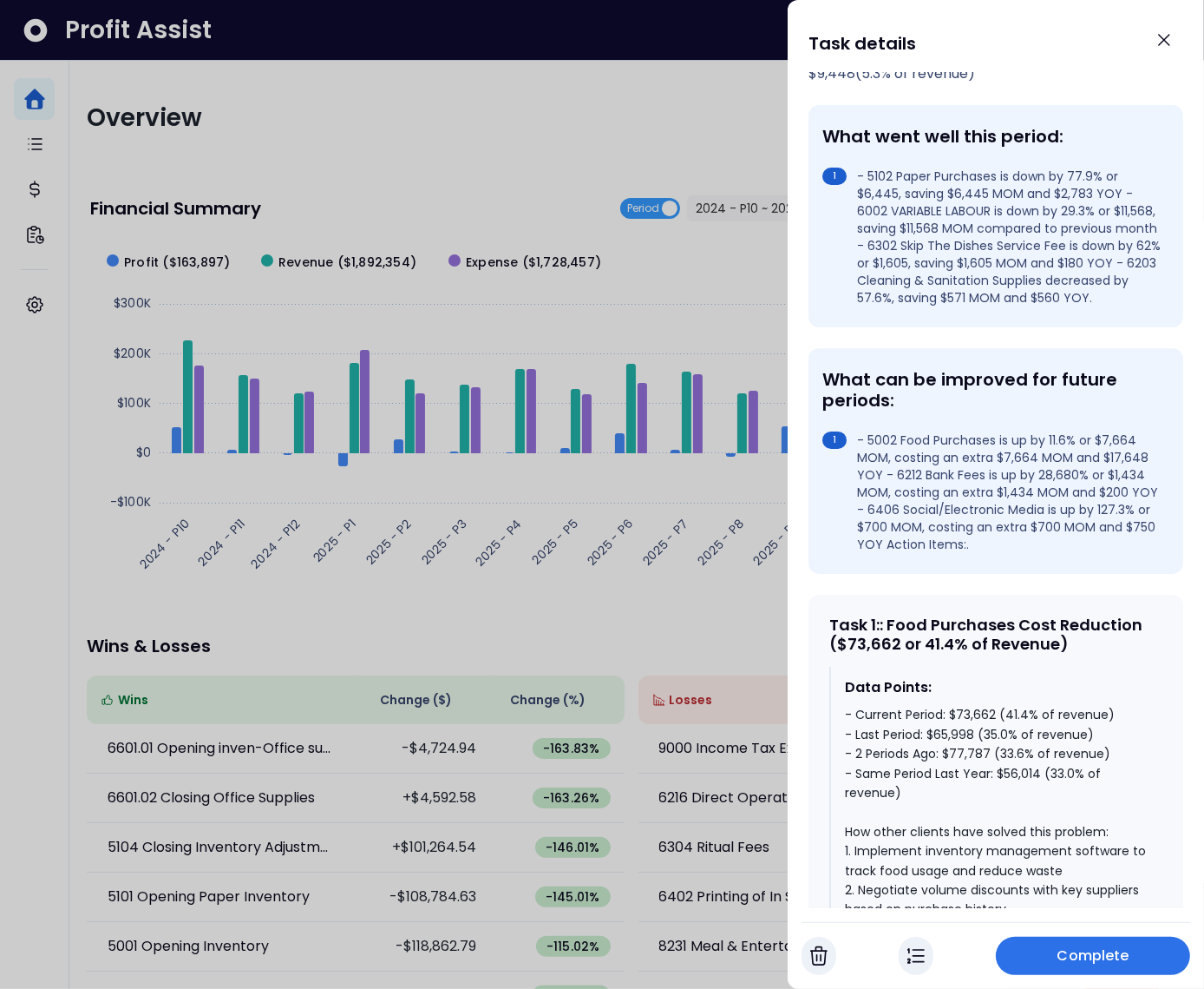
scroll to position [526, 0]
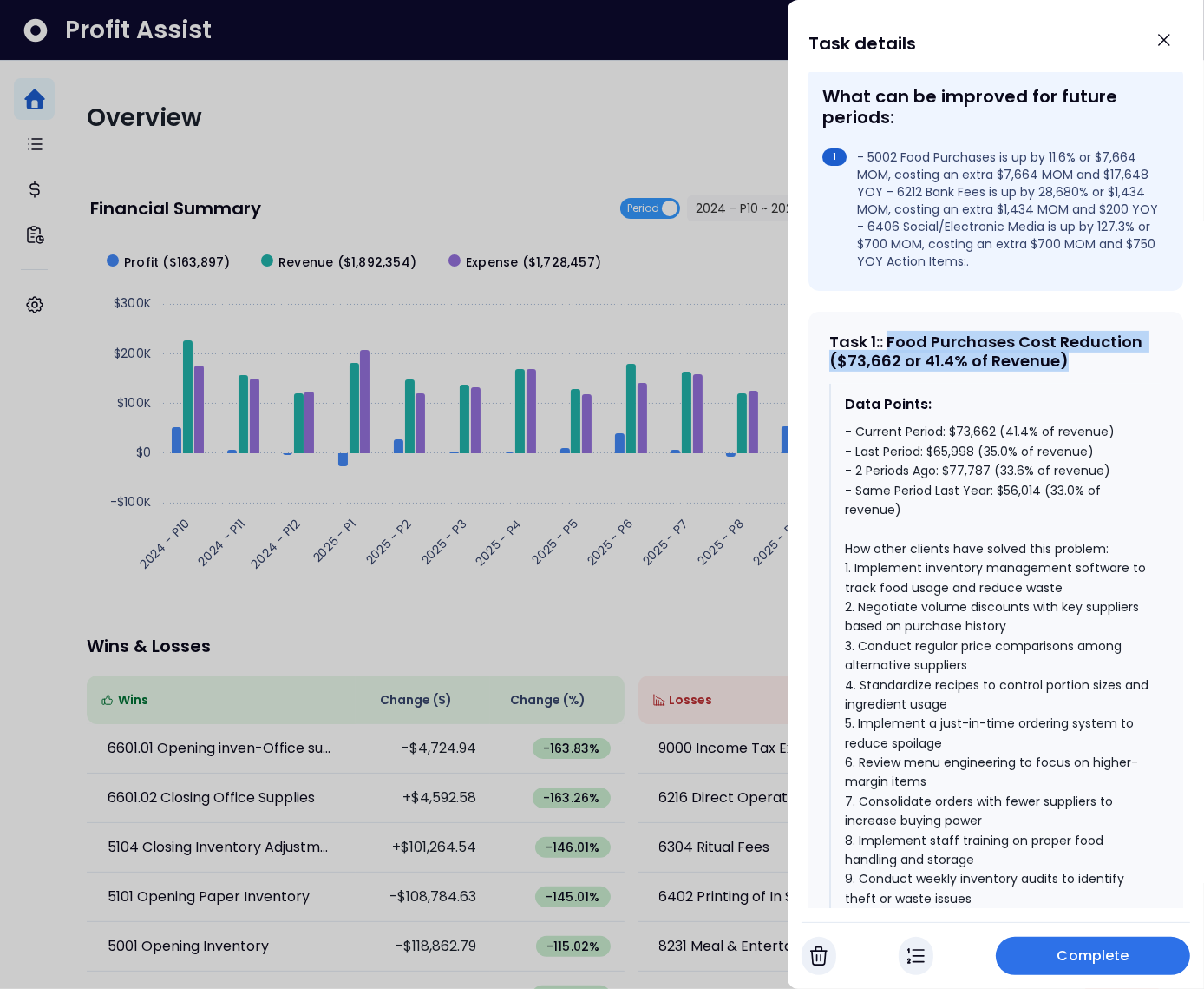
drag, startPoint x: 894, startPoint y: 357, endPoint x: 1102, endPoint y: 383, distance: 209.6
click at [1102, 370] on div "Task 1 : : Food Purchases Cost Reduction ($73,662 or 41.4% of Revenue)" at bounding box center [996, 350] width 333 height 38
click at [968, 451] on div "- Current Period: $73,662 (41.4% of revenue) - Last Period: $65,998 (35.0% of r…" at bounding box center [996, 684] width 304 height 525
click at [1023, 449] on div "- Current Period: $73,662 (41.4% of revenue) - Last Period: $65,998 (35.0% of r…" at bounding box center [996, 684] width 304 height 525
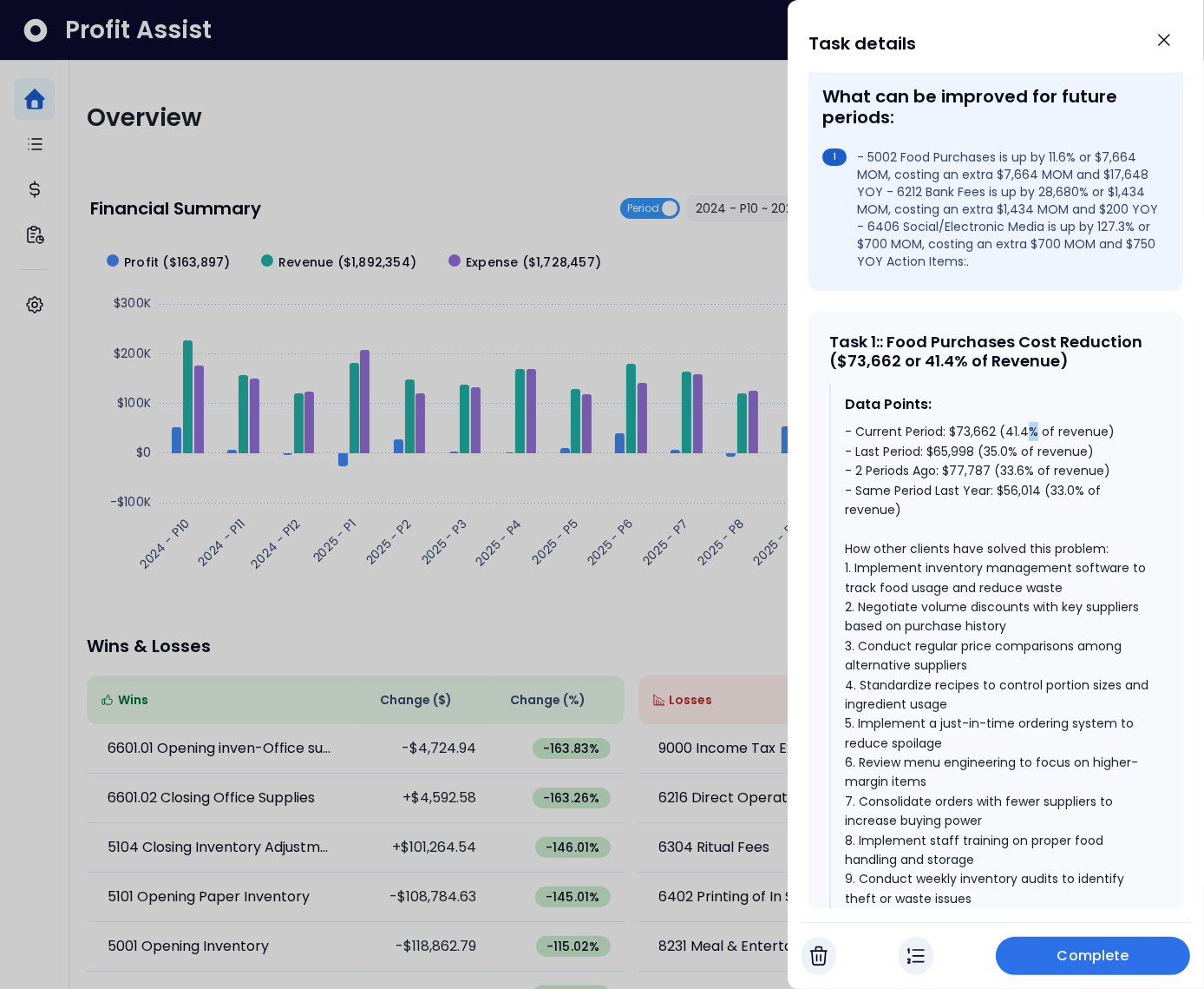
click at [1023, 449] on div "- Current Period: $73,662 (41.4% of revenue) - Last Period: $65,998 (35.0% of r…" at bounding box center [996, 684] width 304 height 525
click at [1012, 449] on div "- Current Period: $73,662 (41.4% of revenue) - Last Period: $65,998 (35.0% of r…" at bounding box center [996, 684] width 304 height 525
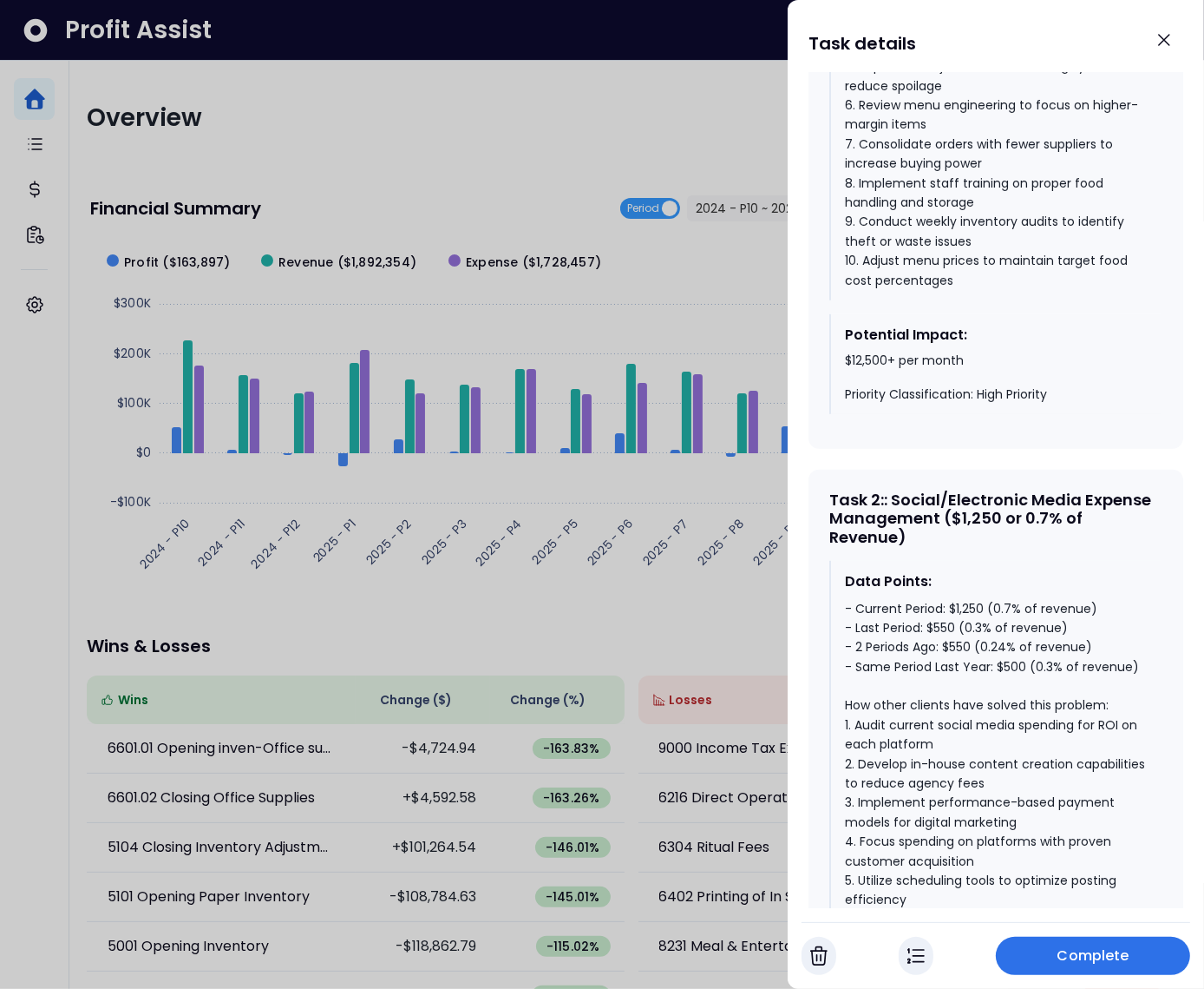
scroll to position [1254, 0]
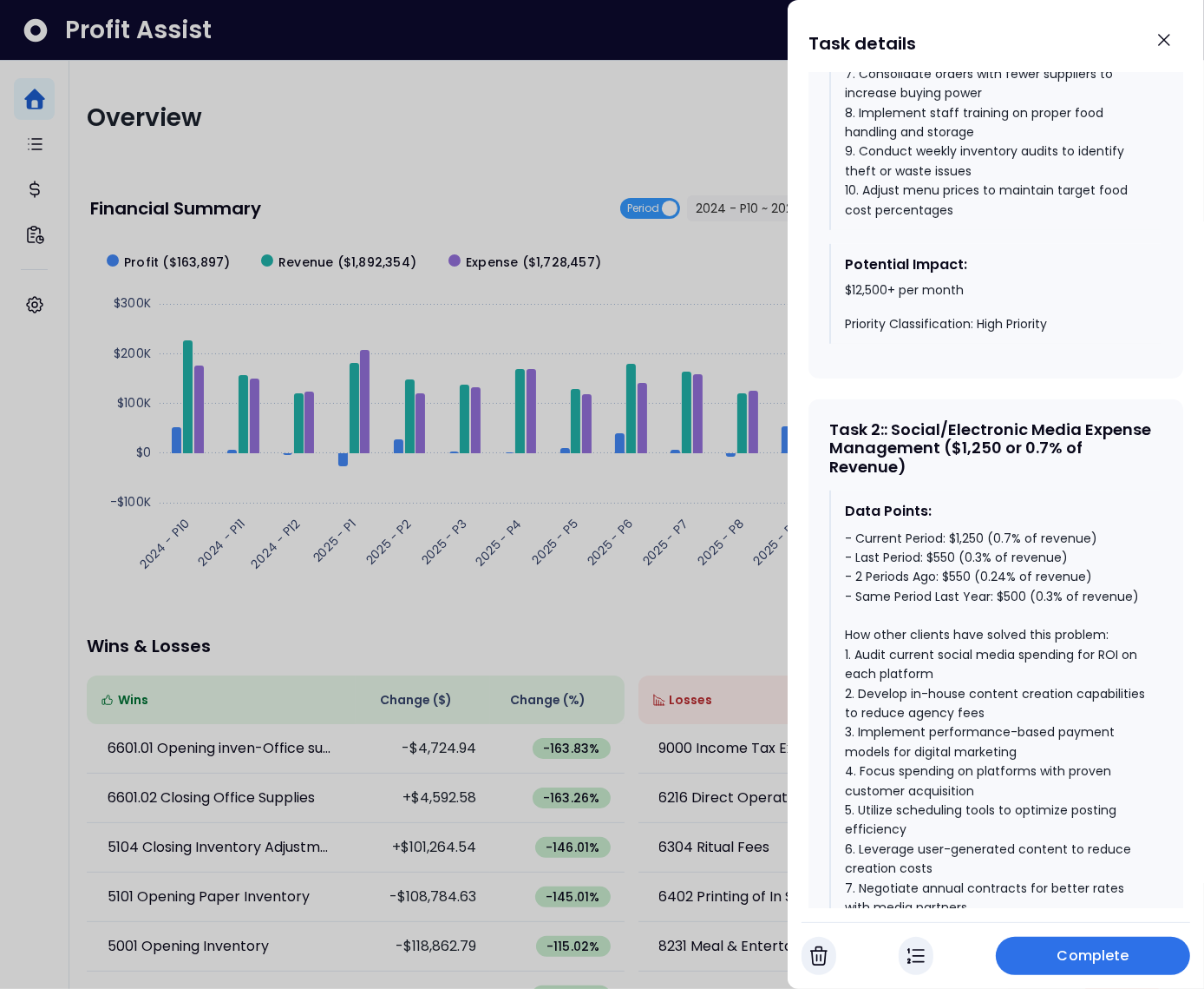
click at [1002, 560] on div "- Current Period: $1,250 (0.7% of revenue) - Last Period: $550 (0.3% of revenue…" at bounding box center [996, 771] width 304 height 486
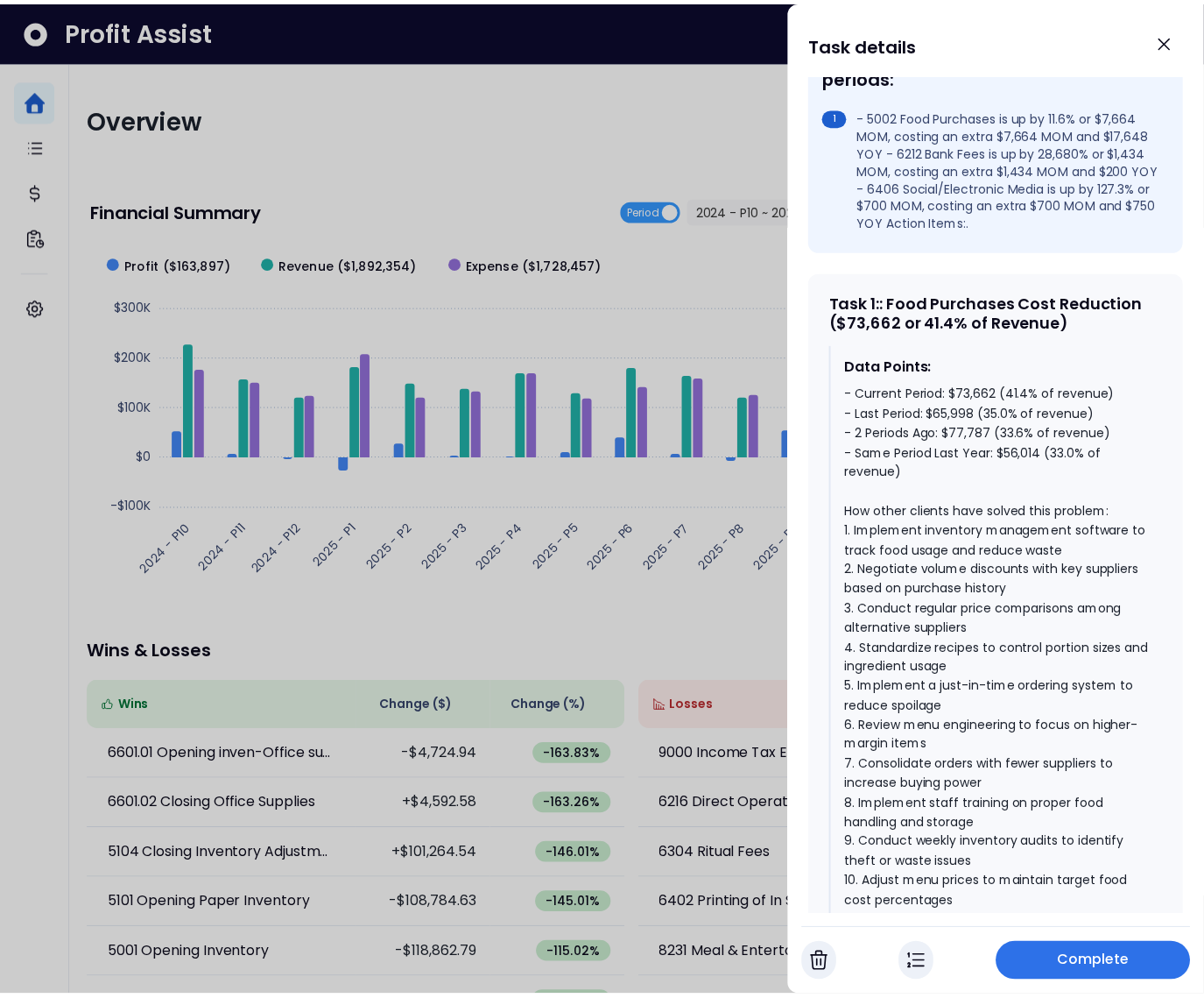
scroll to position [485, 0]
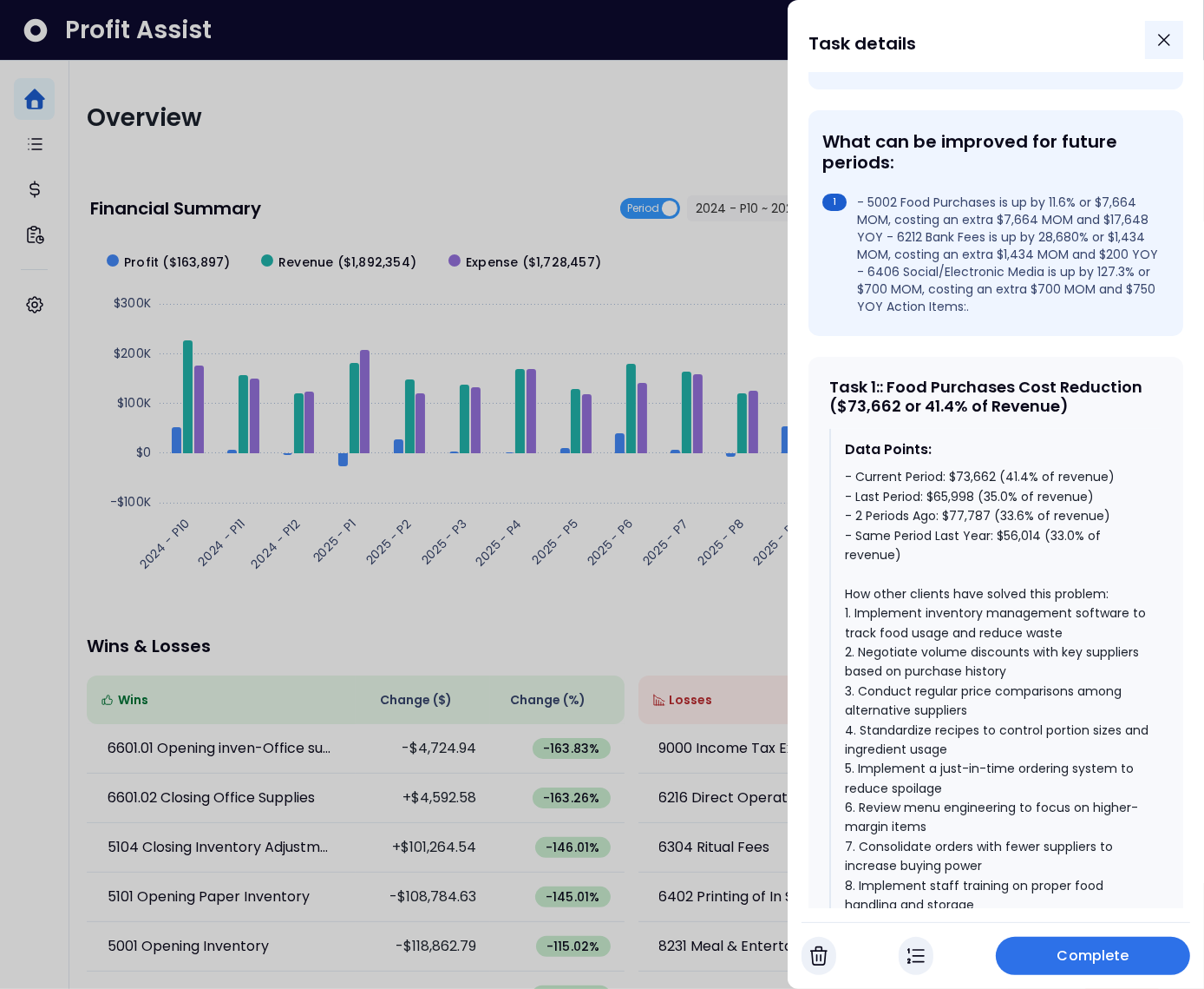
click at [1173, 40] on icon "Close" at bounding box center [1165, 40] width 21 height 21
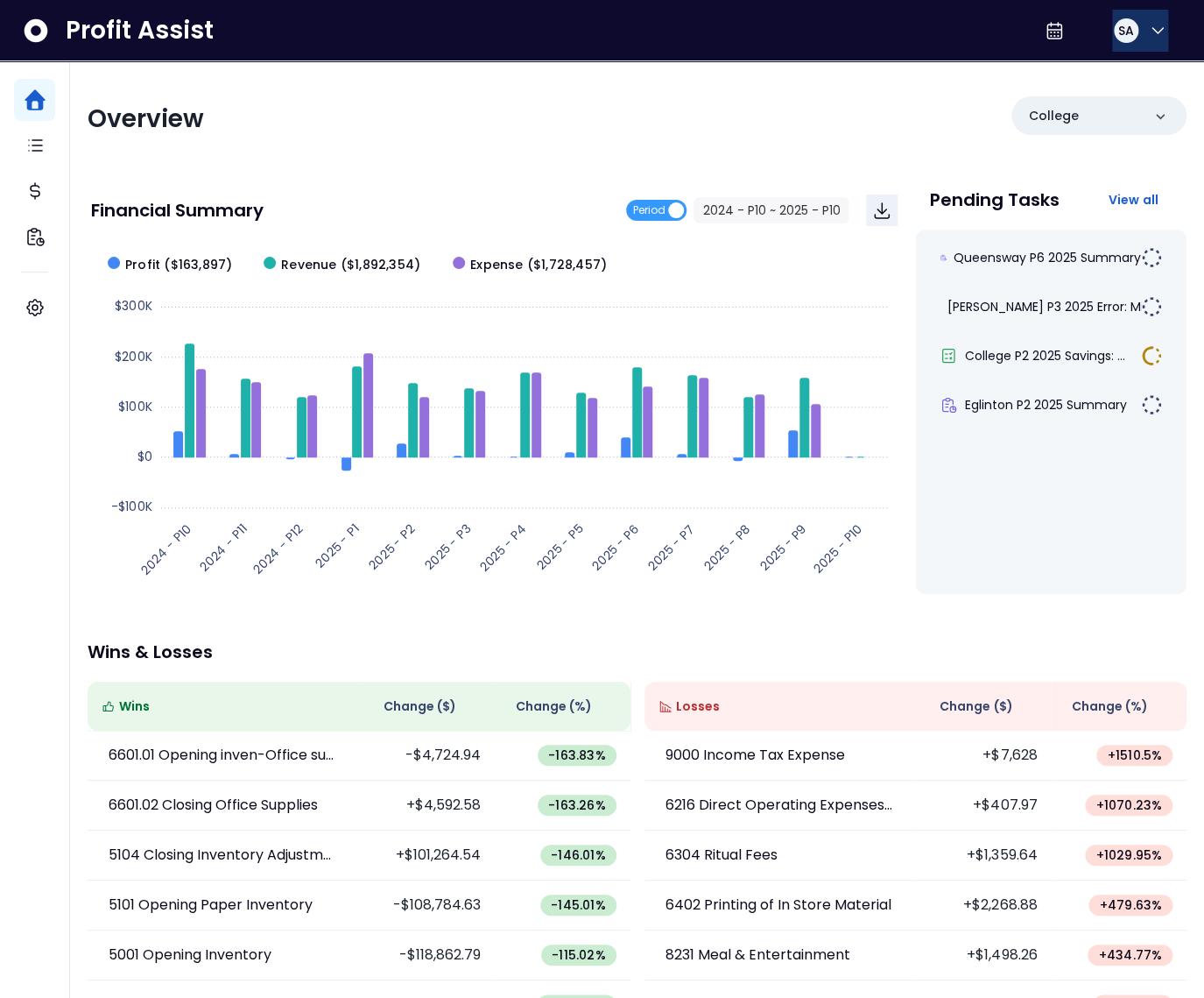
click at [1138, 37] on button "SA" at bounding box center [1139, 31] width 56 height 42
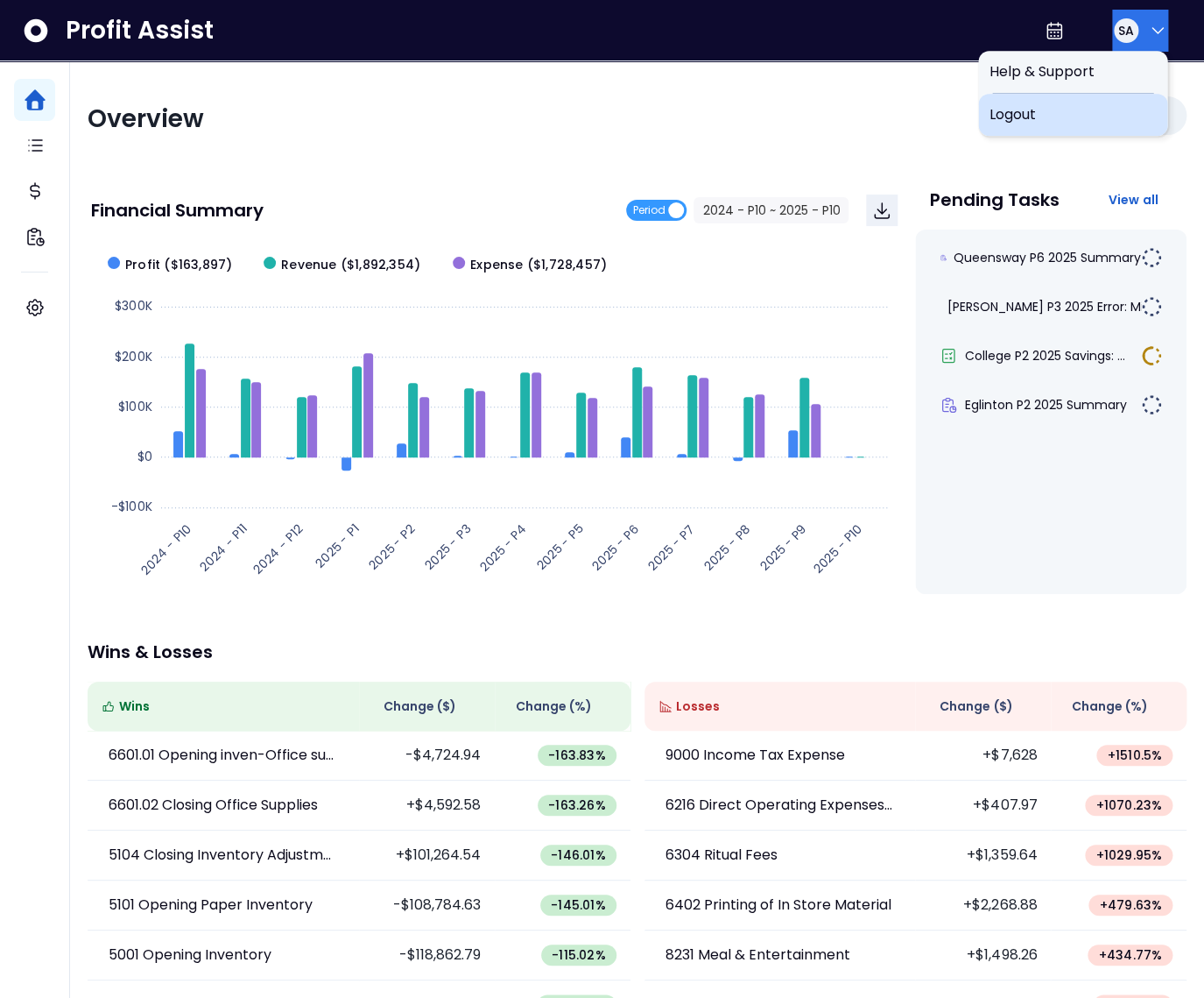
click at [1068, 124] on span "Logout" at bounding box center [1073, 115] width 168 height 21
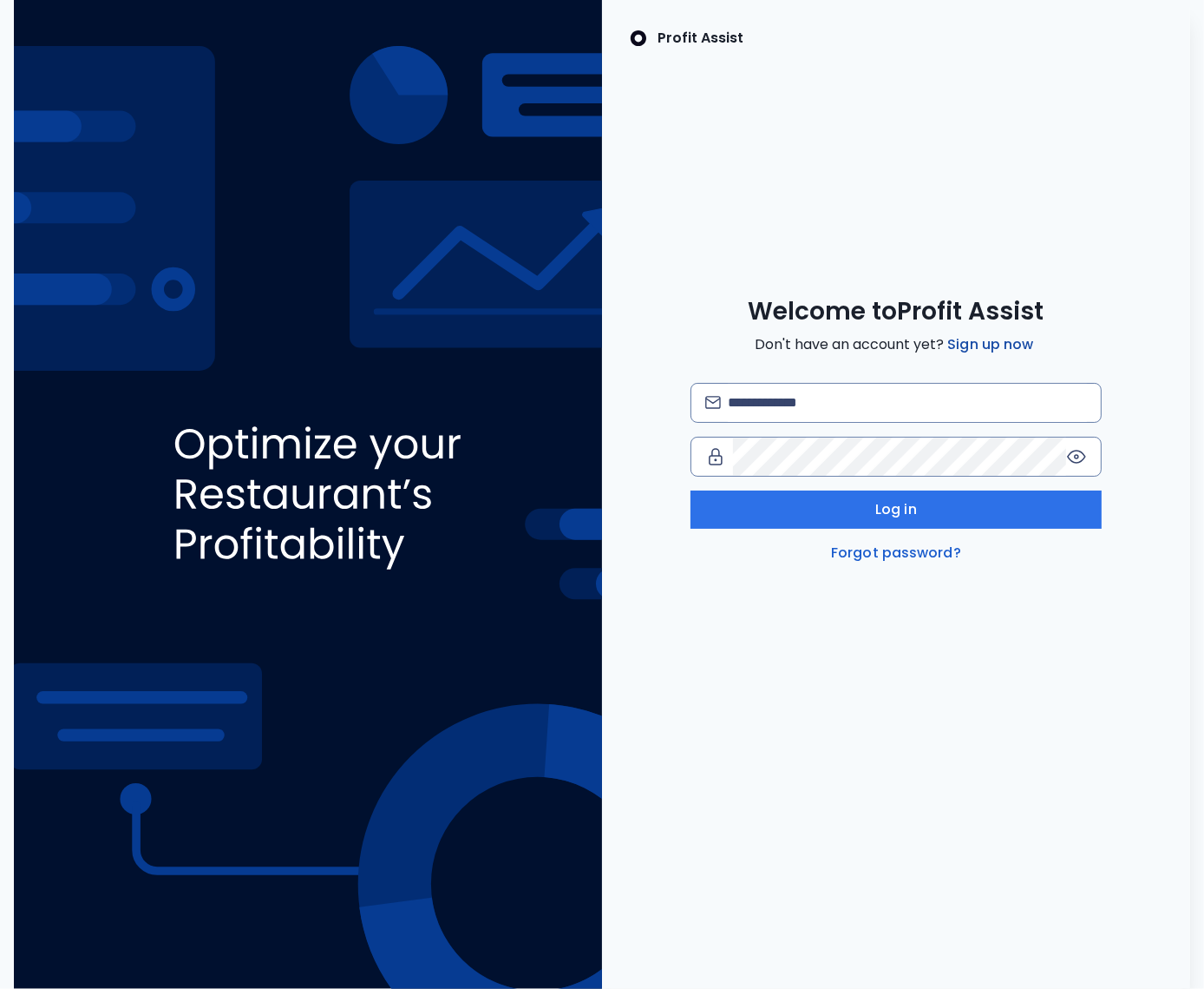
click at [971, 345] on link "Sign up now" at bounding box center [990, 344] width 93 height 21
